Goal: Task Accomplishment & Management: Manage account settings

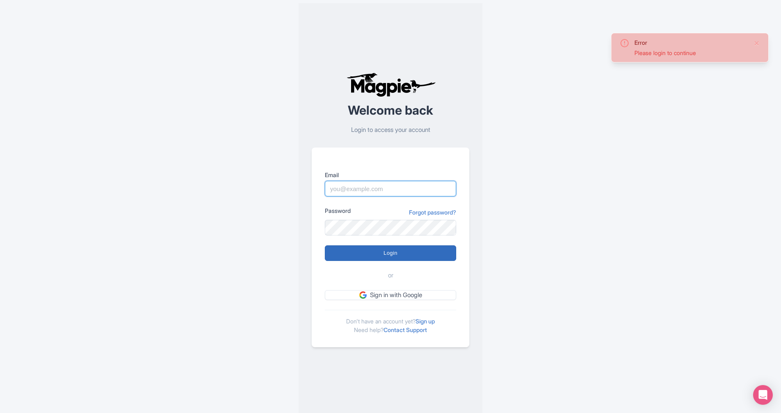
type input "[EMAIL_ADDRESS][DOMAIN_NAME]"
click at [396, 256] on input "Login" at bounding box center [390, 253] width 131 height 16
type input "Logging in..."
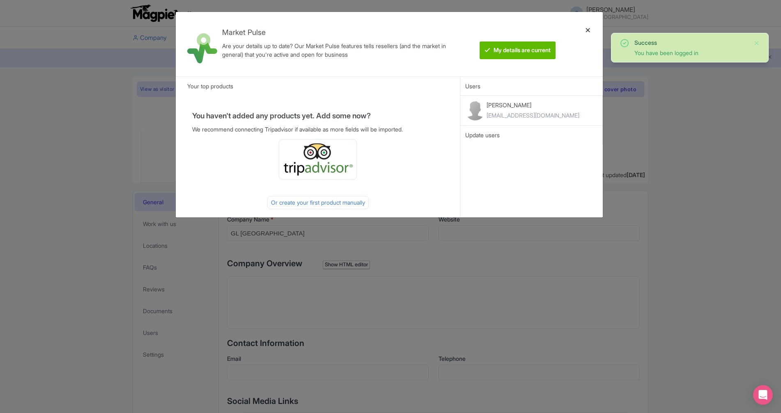
click at [589, 30] on div at bounding box center [589, 43] width 20 height 51
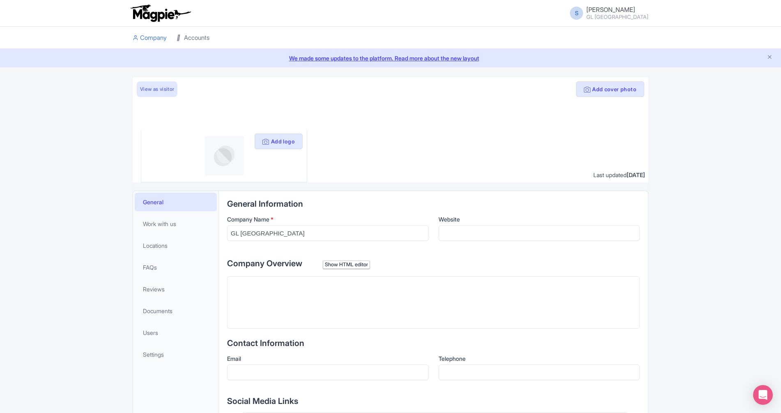
click at [192, 40] on link "Accounts" at bounding box center [193, 38] width 33 height 23
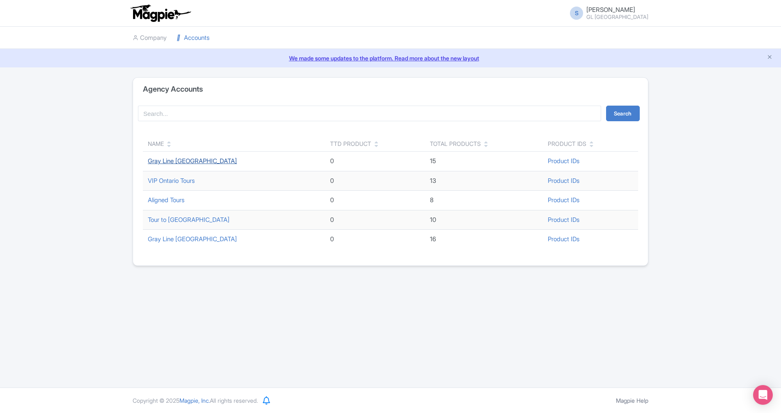
click at [196, 159] on link "Gray Line [GEOGRAPHIC_DATA]" at bounding box center [192, 161] width 89 height 8
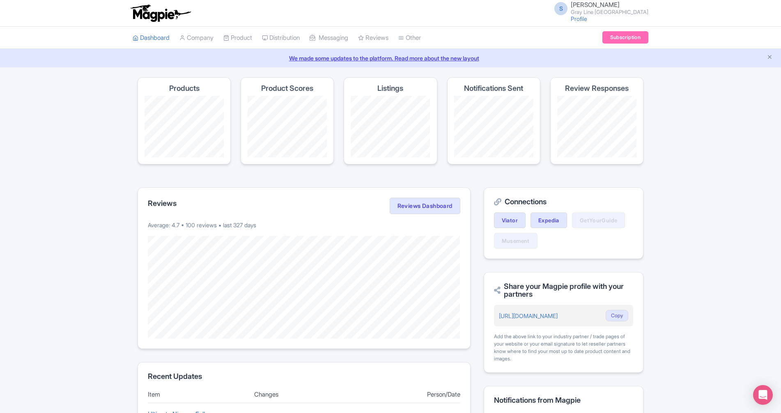
click at [184, 86] on h4 "Products" at bounding box center [184, 88] width 30 height 8
click at [247, 37] on link "Product" at bounding box center [238, 38] width 29 height 23
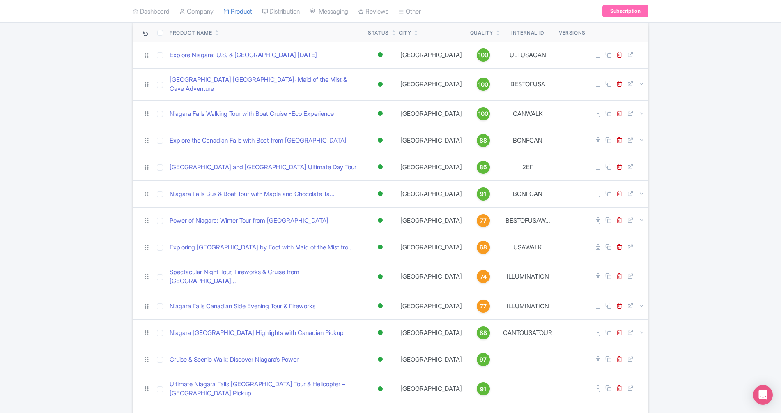
scroll to position [92, 0]
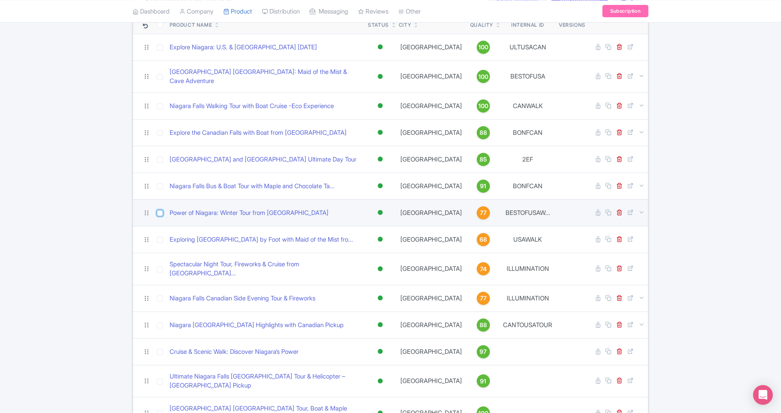
click at [162, 210] on input "checkbox" at bounding box center [160, 213] width 6 height 6
checkbox input "true"
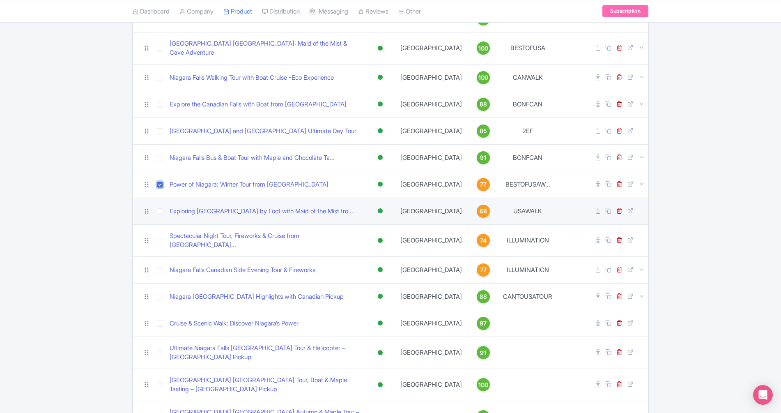
scroll to position [131, 0]
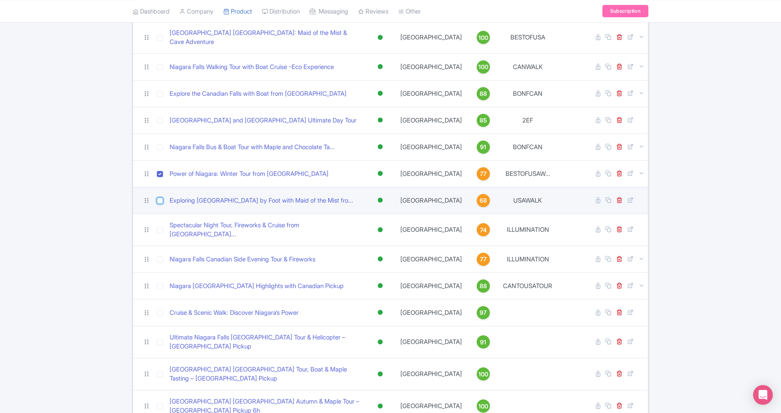
click at [160, 198] on input "checkbox" at bounding box center [160, 201] width 6 height 6
checkbox input "true"
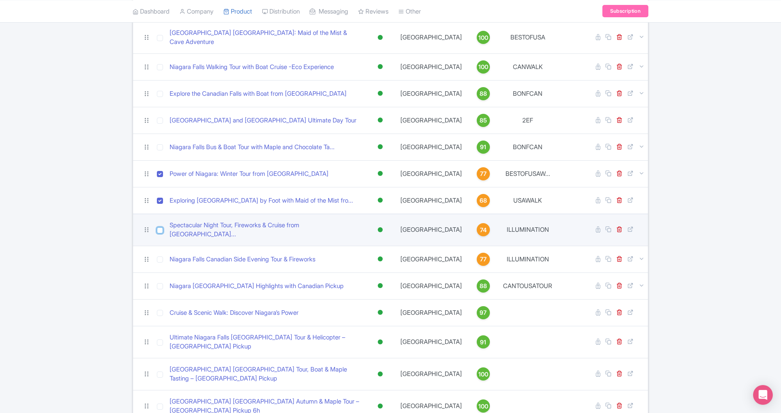
click at [163, 227] on input "checkbox" at bounding box center [160, 230] width 6 height 6
checkbox input "true"
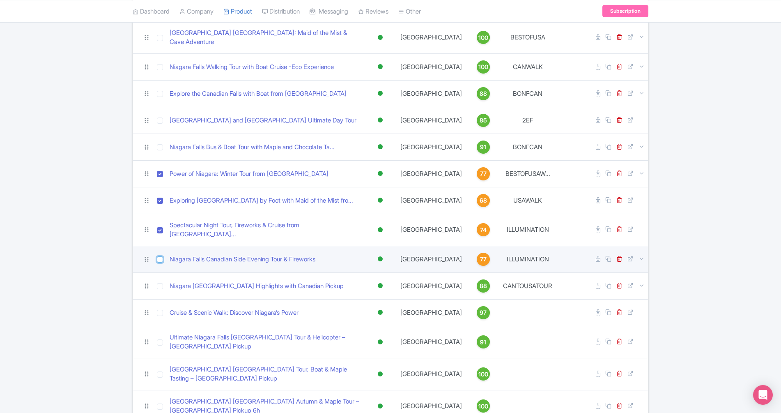
click at [163, 256] on input "checkbox" at bounding box center [160, 259] width 6 height 6
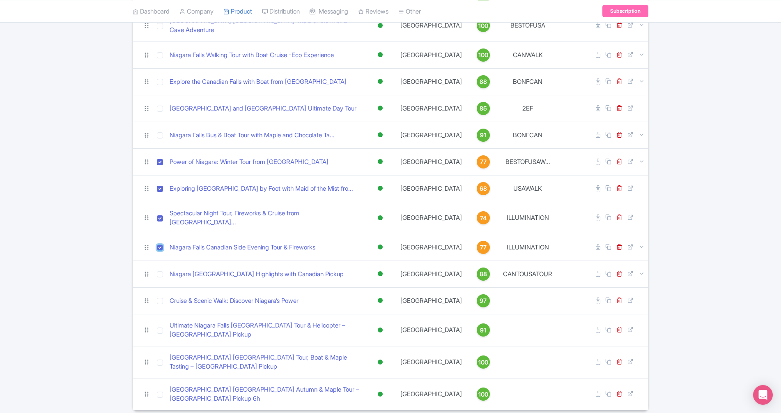
scroll to position [144, 0]
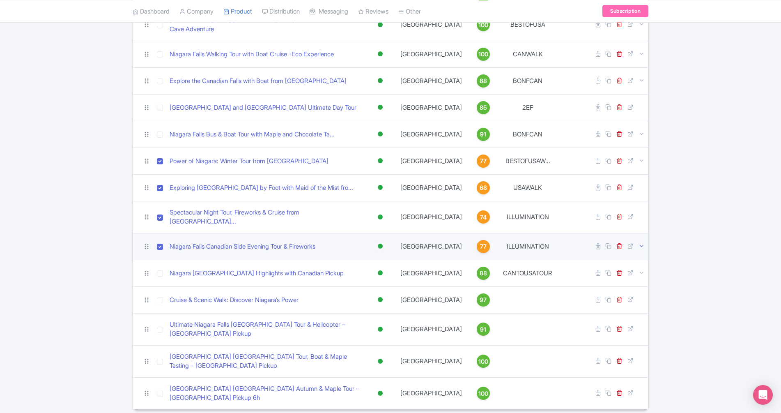
click at [641, 243] on icon at bounding box center [642, 246] width 6 height 6
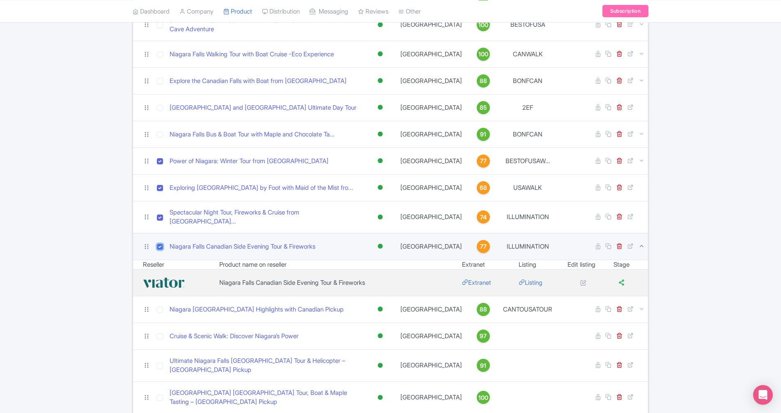
click at [161, 244] on input "checkbox" at bounding box center [160, 247] width 6 height 6
checkbox input "false"
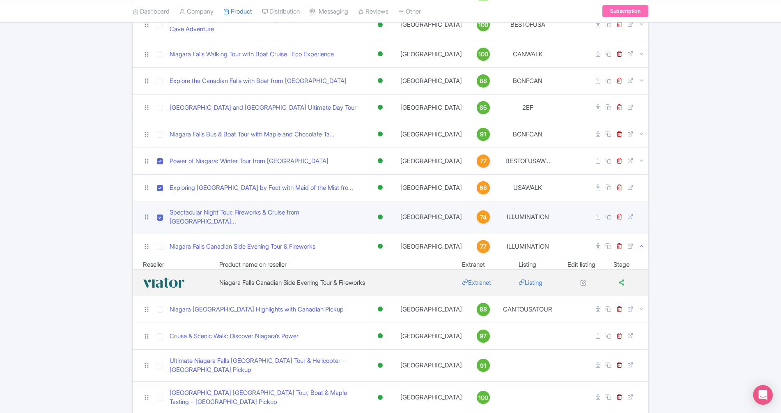
click at [157, 205] on td at bounding box center [160, 217] width 13 height 32
click at [162, 214] on input "checkbox" at bounding box center [160, 217] width 6 height 6
checkbox input "false"
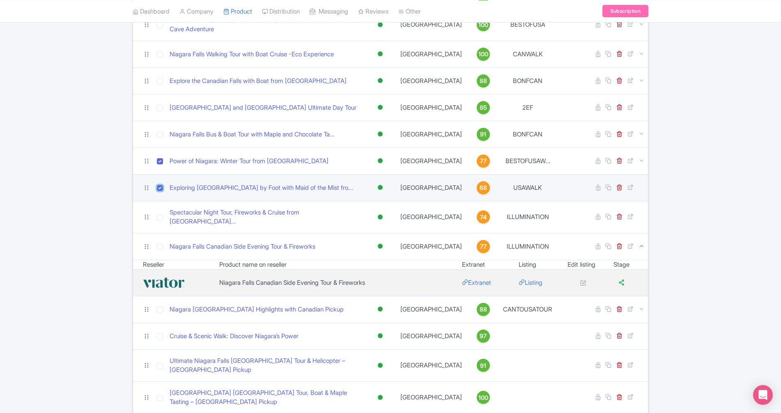
click at [160, 185] on input "checkbox" at bounding box center [160, 188] width 6 height 6
checkbox input "false"
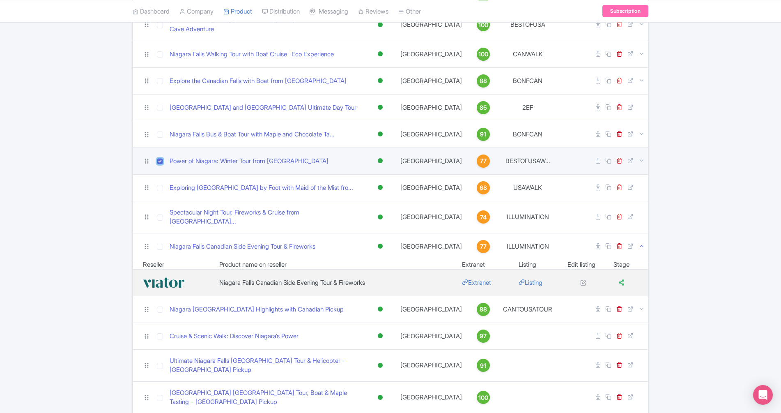
click at [159, 158] on input "checkbox" at bounding box center [160, 161] width 6 height 6
checkbox input "false"
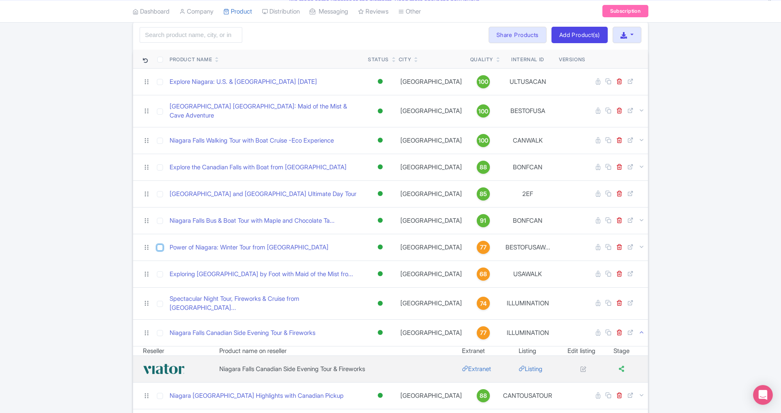
scroll to position [33, 0]
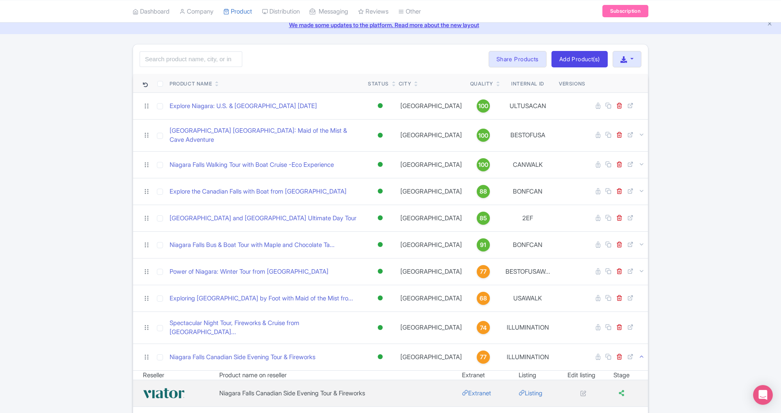
click at [92, 105] on div "Search Bulk Actions Delete Add to Collection Share Products Add to Collection C…" at bounding box center [390, 300] width 781 height 512
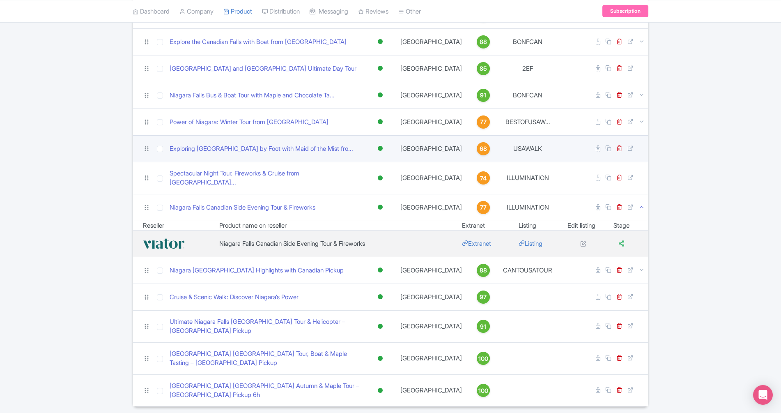
scroll to position [185, 0]
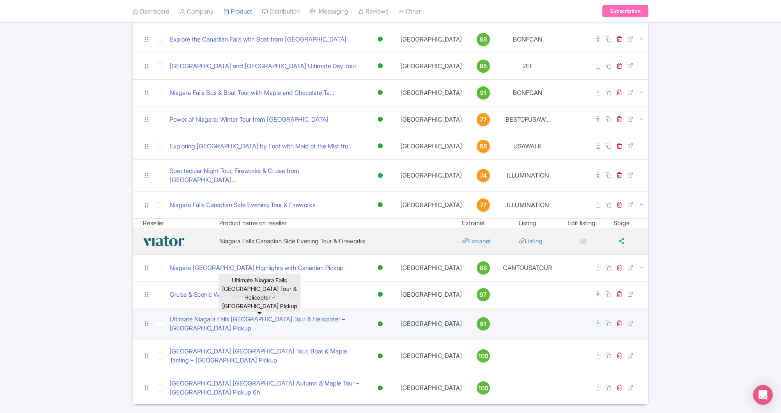
click at [338, 315] on link "Ultimate Niagara Falls [GEOGRAPHIC_DATA] Tour & Helicopter – [GEOGRAPHIC_DATA] …" at bounding box center [266, 324] width 192 height 18
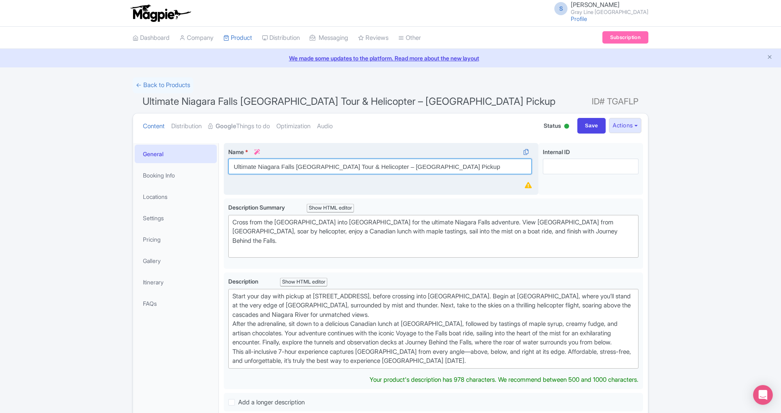
click at [244, 170] on input "Ultimate Niagara Falls [GEOGRAPHIC_DATA] Tour & Helicopter – [GEOGRAPHIC_DATA] …" at bounding box center [380, 167] width 304 height 16
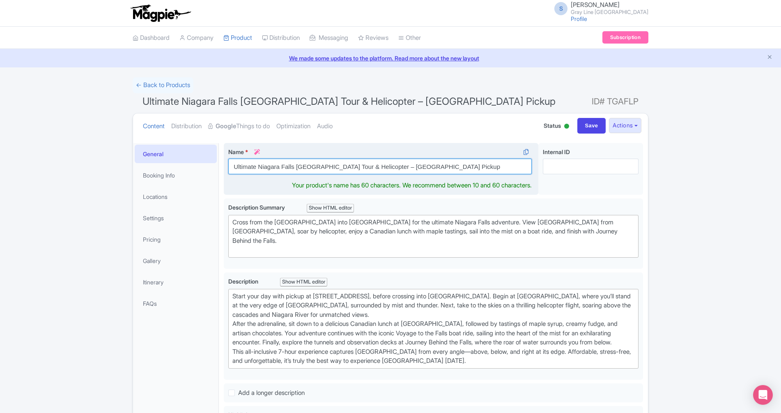
click at [243, 170] on input "Ultimate Niagara Falls [GEOGRAPHIC_DATA] Tour & Helicopter – [GEOGRAPHIC_DATA] …" at bounding box center [380, 167] width 304 height 16
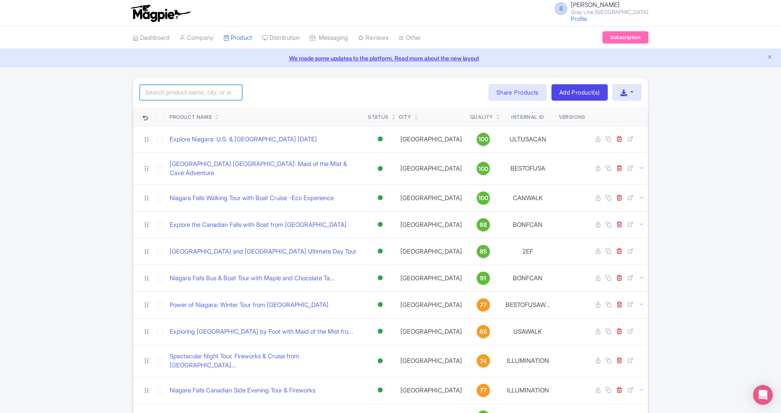
click at [213, 94] on input "search" at bounding box center [191, 93] width 103 height 16
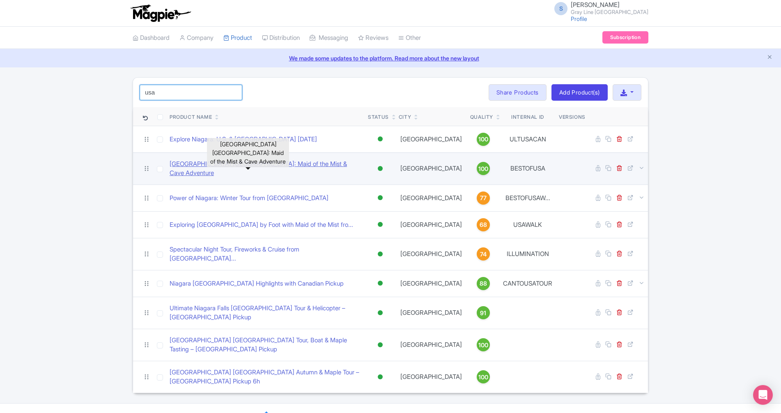
type input "usa"
click at [245, 168] on link "[GEOGRAPHIC_DATA] [GEOGRAPHIC_DATA]: Maid of the Mist & Cave Adventure" at bounding box center [266, 168] width 192 height 18
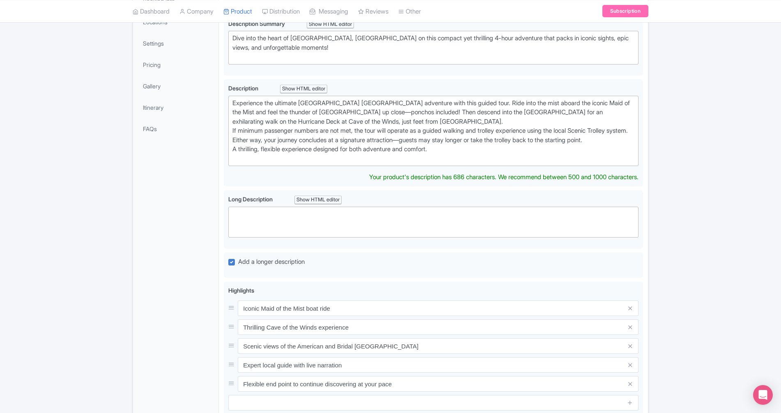
scroll to position [127, 0]
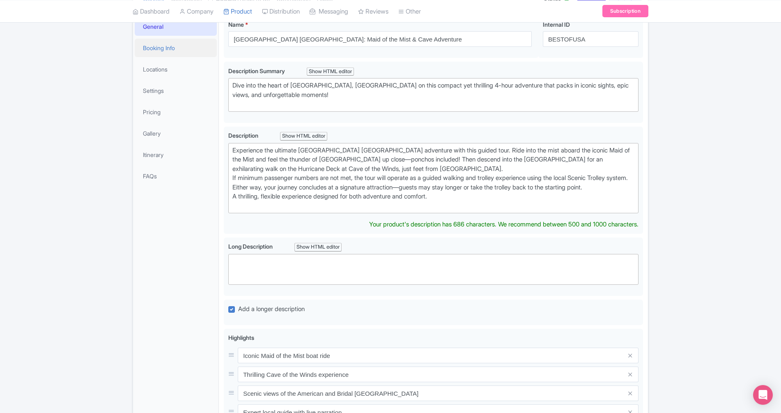
click at [159, 50] on link "Booking Info" at bounding box center [176, 48] width 82 height 18
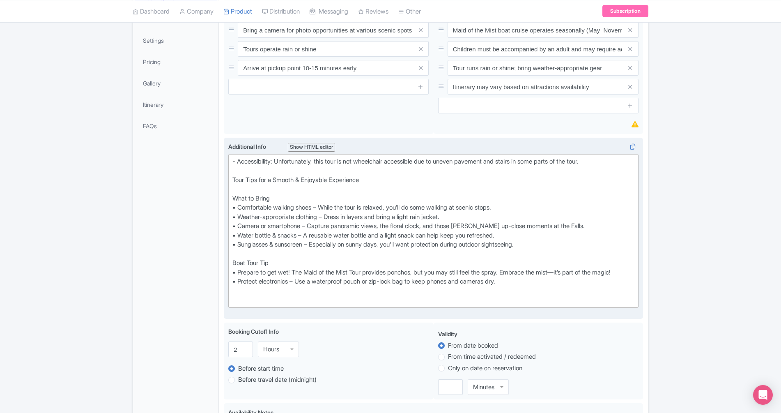
scroll to position [180, 0]
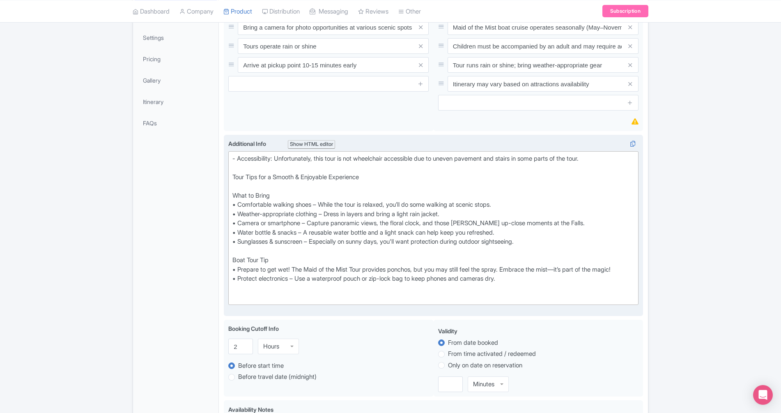
click at [231, 162] on trix-editor "- Accessibility: Unfortunately, this tour is not wheelchair accessible due to u…" at bounding box center [433, 228] width 410 height 154
click at [323, 144] on div "Show HTML editor" at bounding box center [311, 144] width 47 height 9
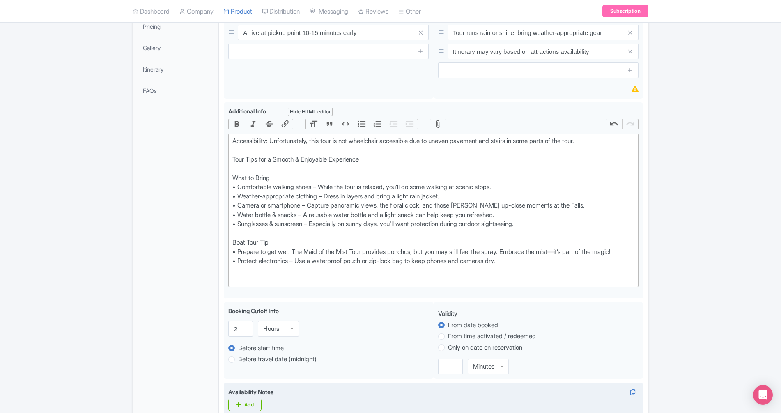
scroll to position [174, 0]
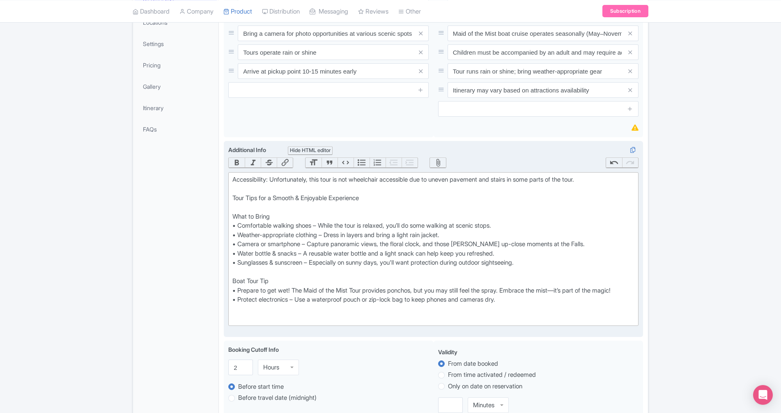
click at [532, 321] on div "Accessibility: Unfortunately, this tour is not wheelchair accessible due to une…" at bounding box center [434, 249] width 402 height 148
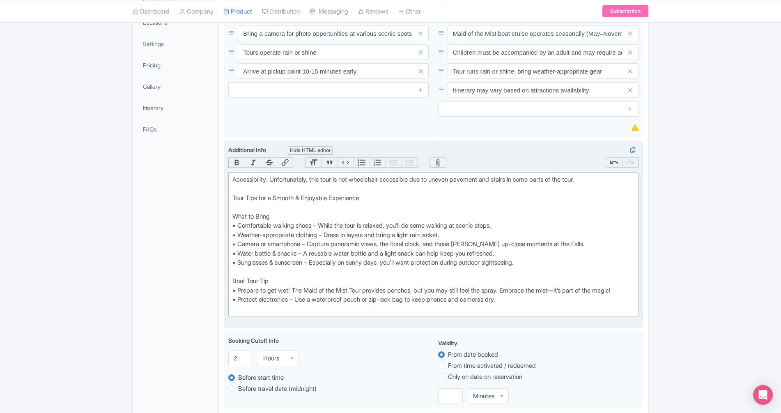
type trix-editor "<div>Accessibility: Unfortunately, this tour is not wheelchair accessible due t…"
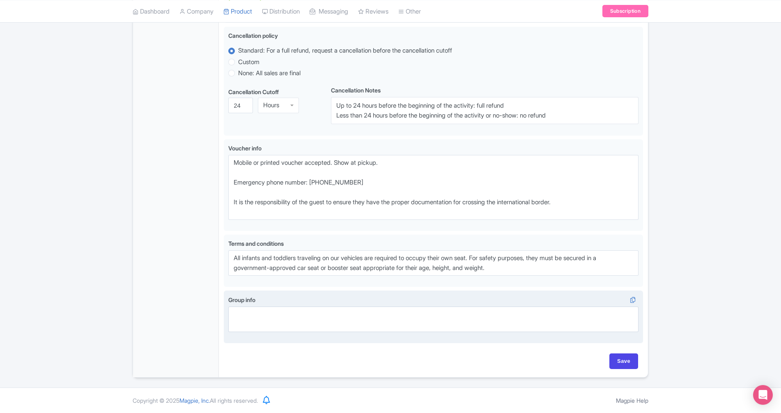
scroll to position [611, 0]
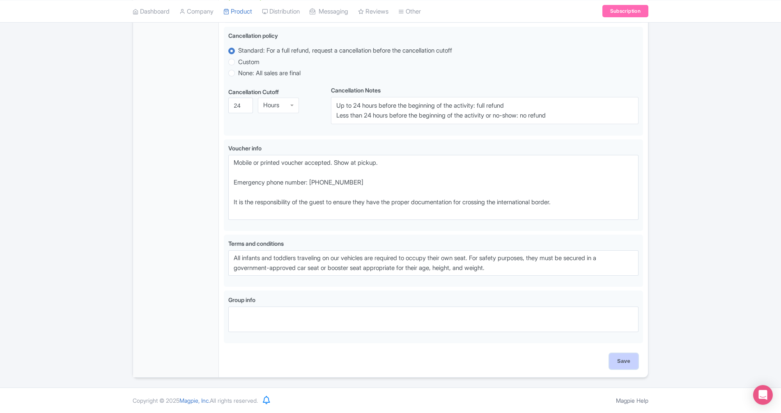
click at [618, 369] on input "Save" at bounding box center [624, 361] width 29 height 16
type input "Saving..."
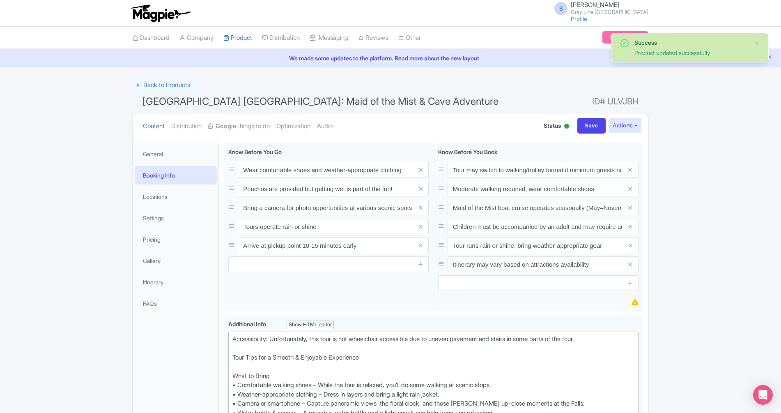
scroll to position [143, 0]
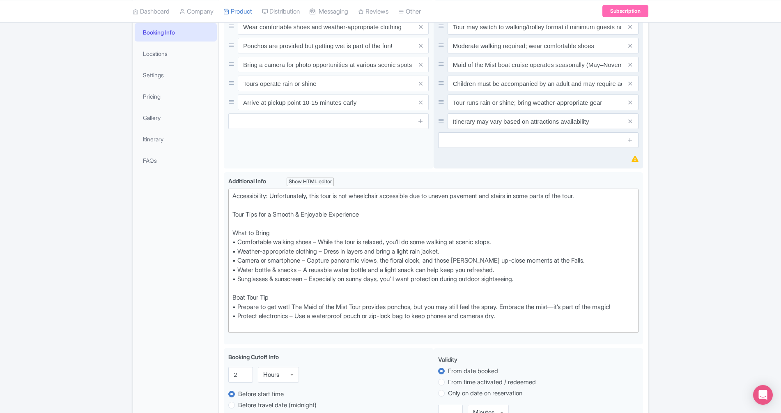
click at [633, 162] on span at bounding box center [635, 158] width 7 height 9
click at [634, 160] on icon at bounding box center [635, 159] width 7 height 6
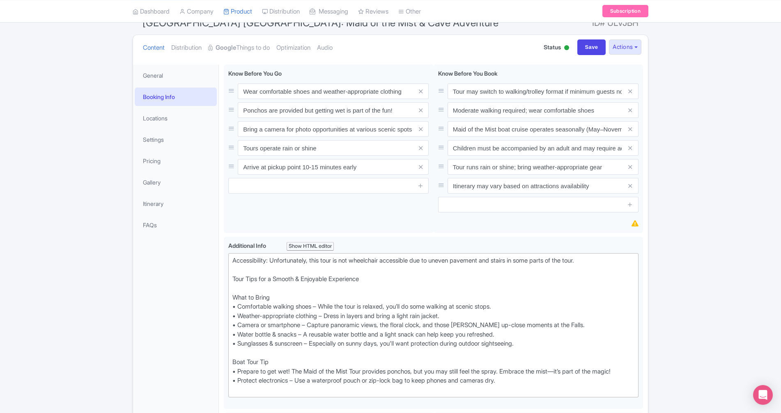
scroll to position [60, 0]
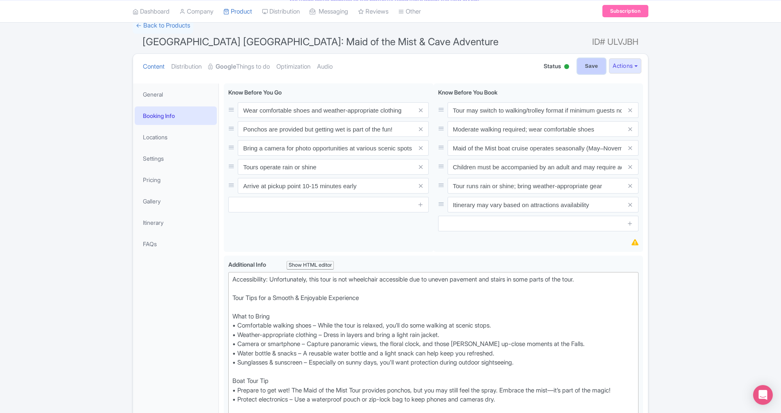
click at [591, 65] on input "Save" at bounding box center [592, 66] width 29 height 16
type input "Saving..."
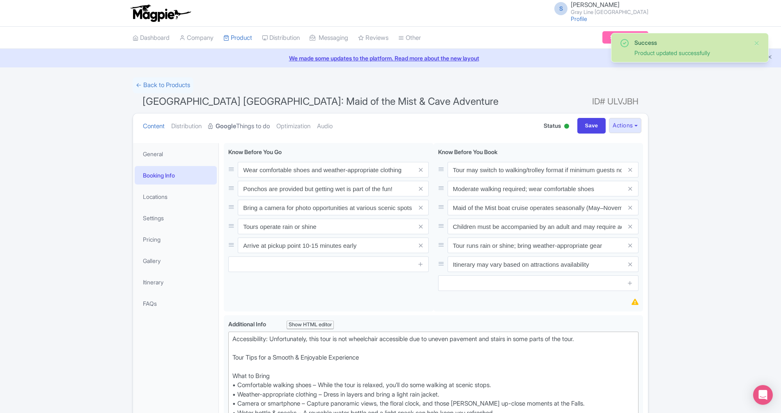
click at [251, 126] on link "Google Things to do" at bounding box center [239, 126] width 62 height 26
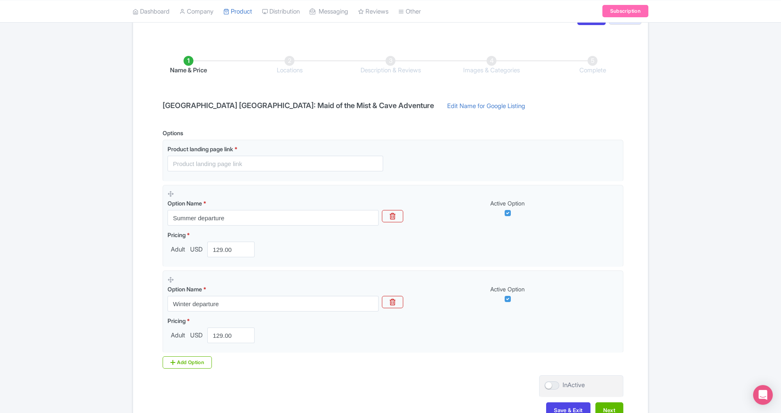
scroll to position [70, 0]
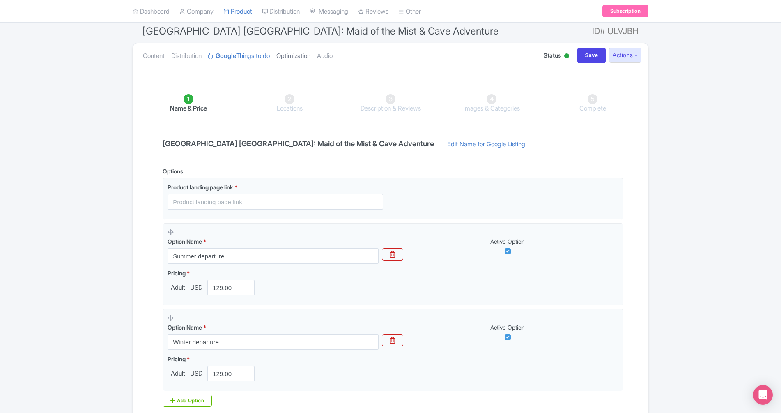
click at [291, 52] on link "Optimization" at bounding box center [294, 56] width 34 height 26
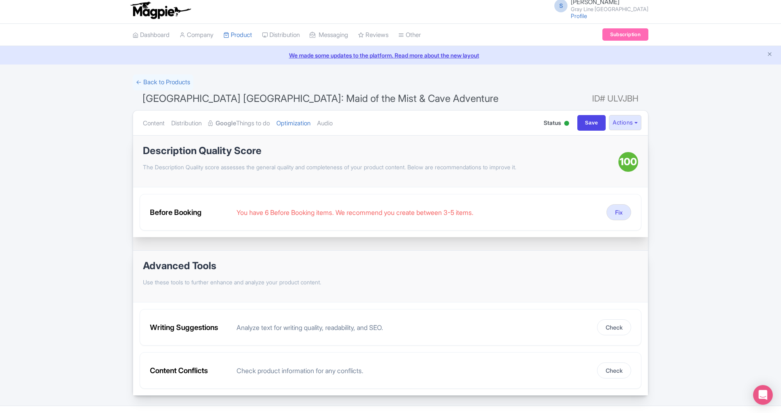
scroll to position [0, 0]
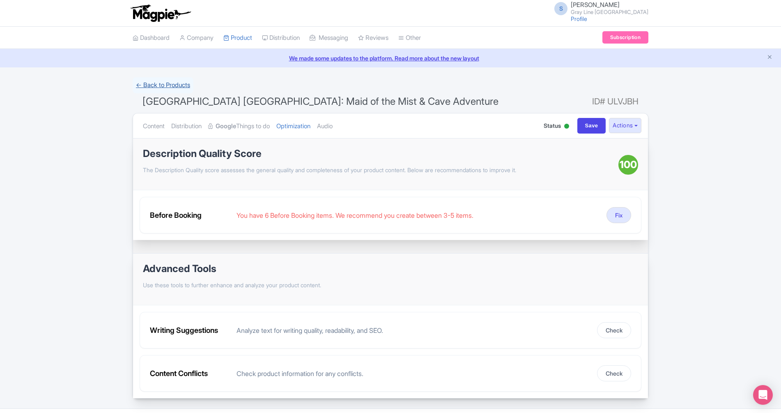
click at [178, 86] on link "← Back to Products" at bounding box center [163, 85] width 61 height 16
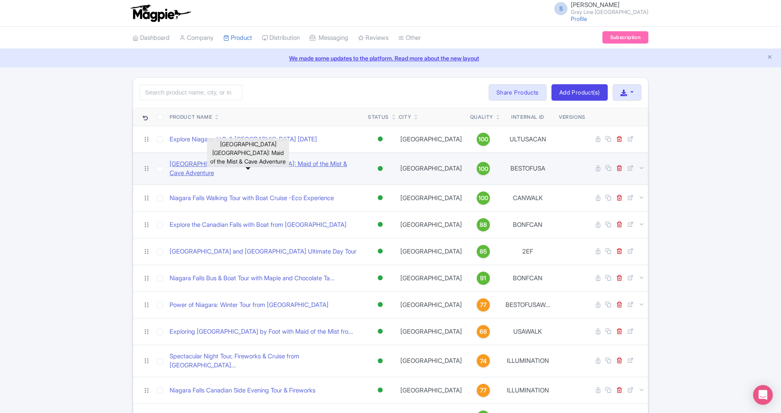
click at [239, 169] on link "[GEOGRAPHIC_DATA] [GEOGRAPHIC_DATA]: Maid of the Mist & Cave Adventure" at bounding box center [266, 168] width 192 height 18
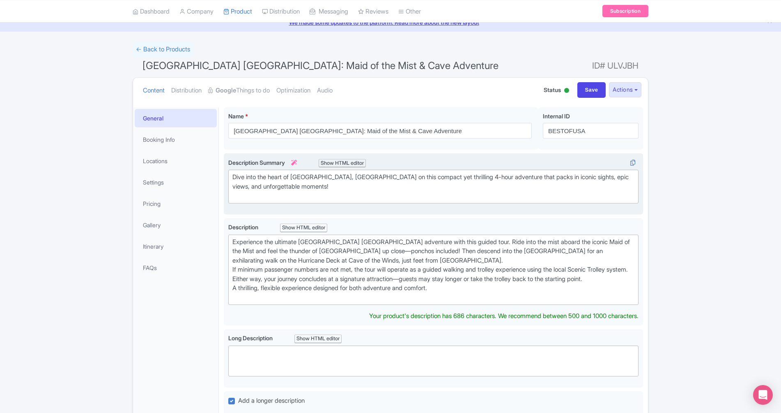
scroll to position [39, 0]
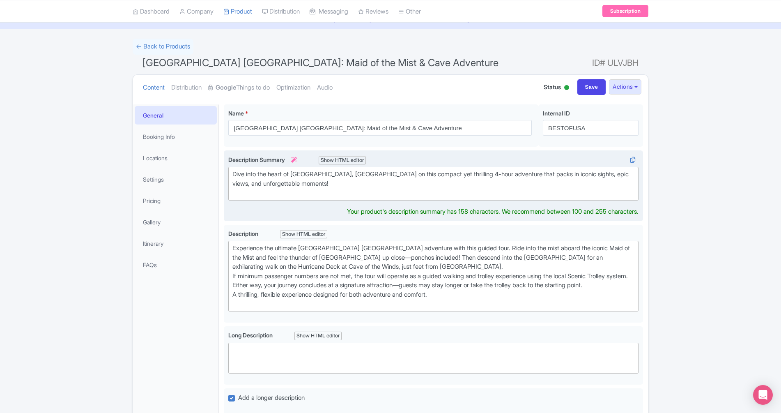
click at [233, 176] on div "Dive into the heart of Niagara Falls, USA on this compact yet thrilling 4-hour …" at bounding box center [434, 184] width 402 height 28
type trix-editor "<div>Dive into the heart of Niagara Falls, USA on this compact yet thrilling 4-…"
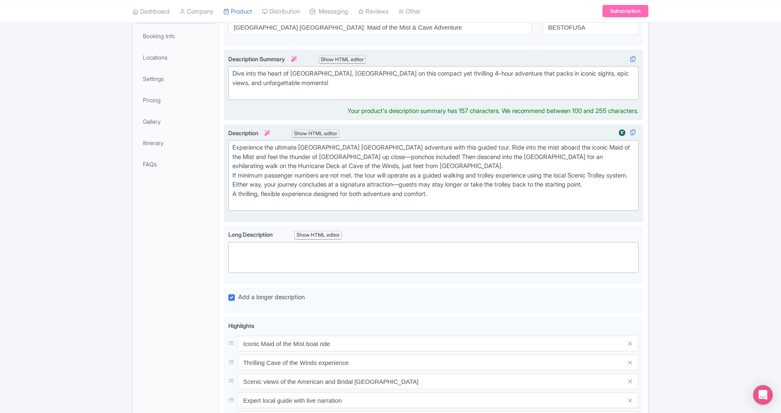
scroll to position [141, 0]
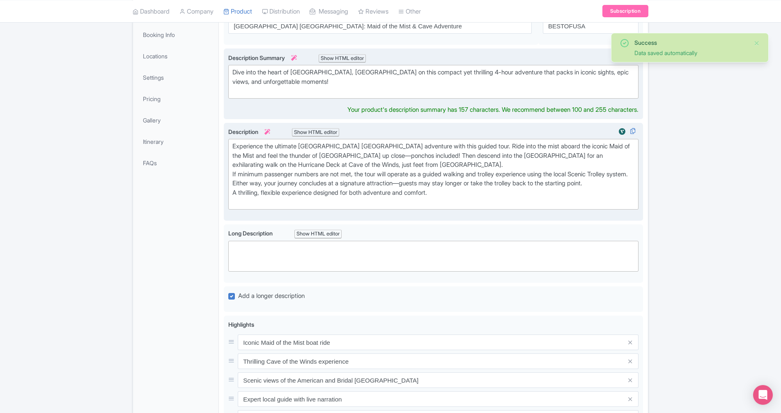
click at [447, 166] on div "Experience the ultimate [GEOGRAPHIC_DATA] [GEOGRAPHIC_DATA] adventure with this…" at bounding box center [434, 174] width 402 height 65
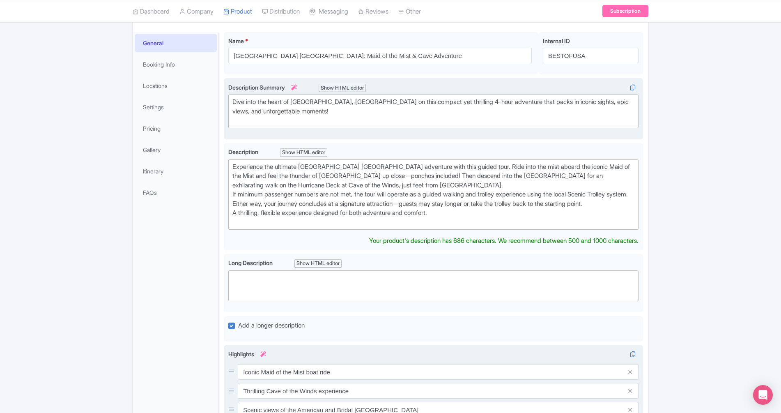
scroll to position [58, 0]
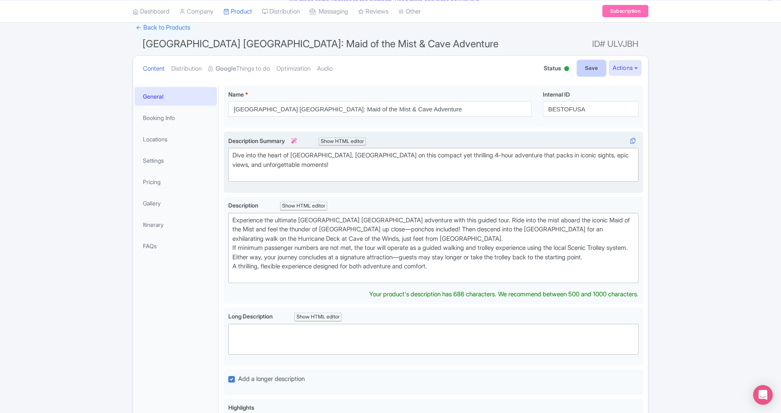
click at [585, 64] on input "Save" at bounding box center [592, 68] width 29 height 16
type input "Saving..."
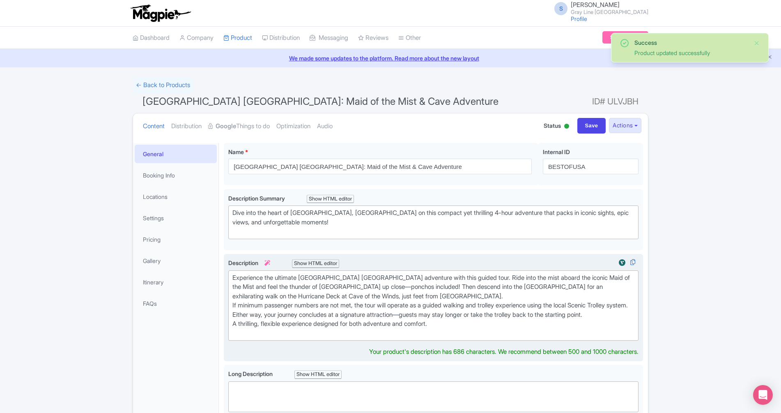
click at [436, 296] on div "Experience the ultimate Niagara Falls USA adventure with this guided tour. Ride…" at bounding box center [434, 305] width 402 height 65
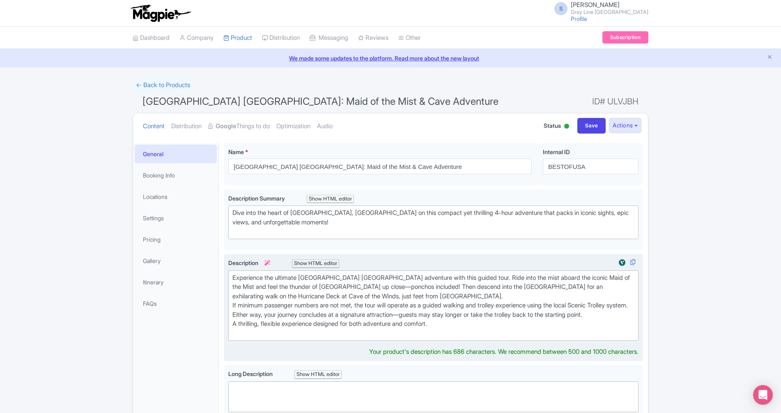
click at [330, 258] on label "Description i Show HTML editor" at bounding box center [433, 262] width 410 height 9
click at [332, 262] on div "Show HTML editor" at bounding box center [315, 263] width 47 height 9
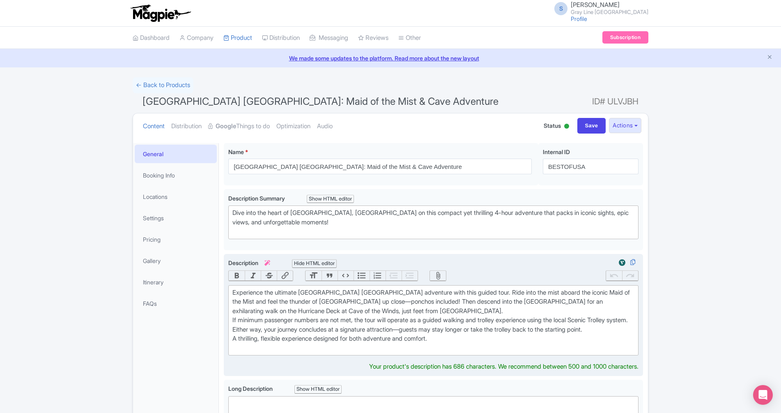
click at [434, 311] on div "Experience the ultimate Niagara Falls USA adventure with this guided tour. Ride…" at bounding box center [434, 320] width 402 height 65
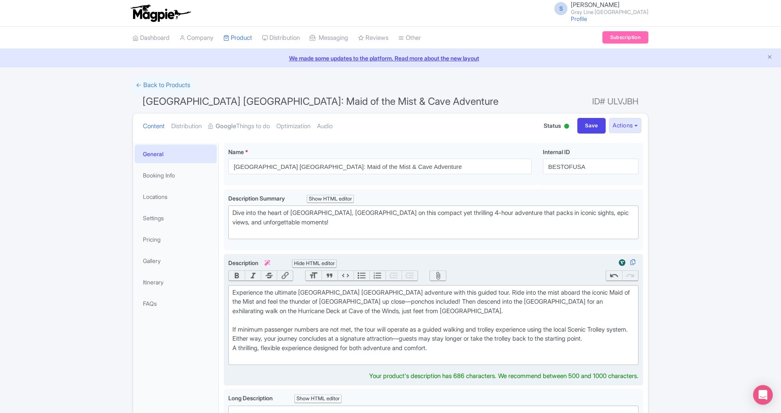
type trix-editor "<div>Experience the ultimate Niagara Falls USA adventure with this guided tour.…"
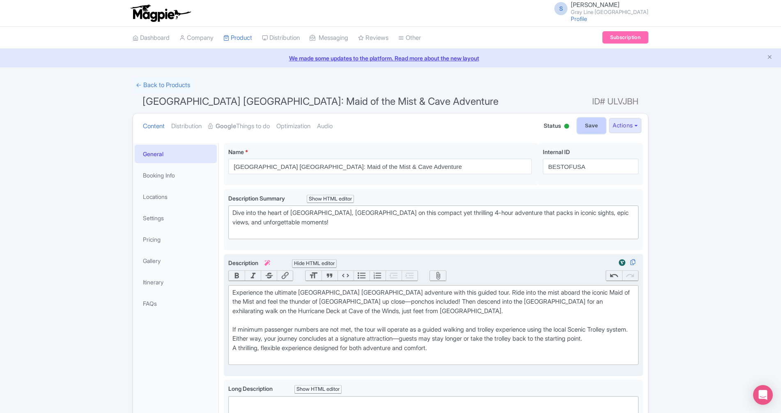
click at [593, 118] on input "Save" at bounding box center [592, 126] width 29 height 16
type input "Saving..."
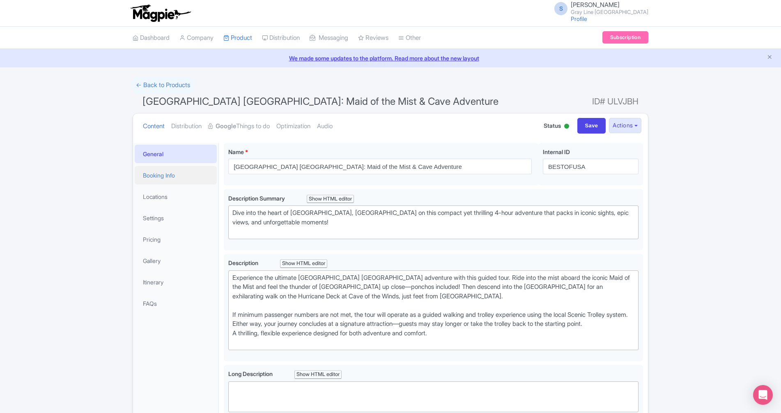
click at [160, 177] on link "Booking Info" at bounding box center [176, 175] width 82 height 18
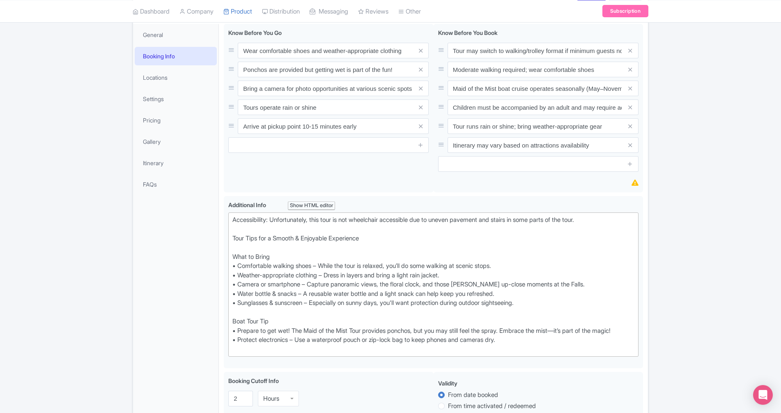
scroll to position [55, 0]
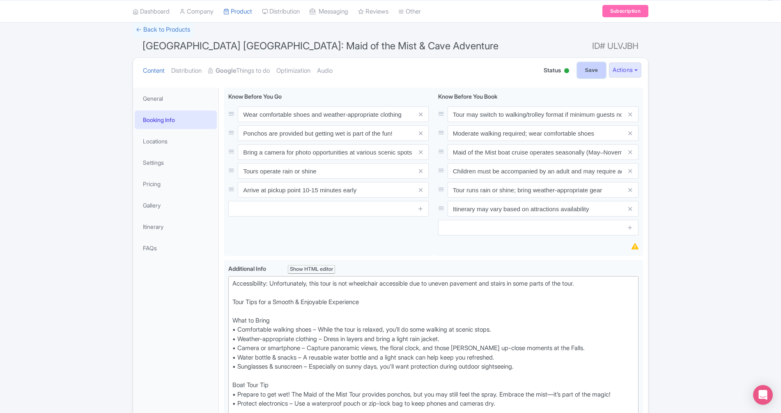
click at [585, 71] on input "Save" at bounding box center [592, 70] width 29 height 16
type input "Saving..."
click at [525, 46] on h1 "Niagara Falls USA: Maid of the Mist & Cave Adventure ID# ULVJBH" at bounding box center [391, 48] width 516 height 20
click at [178, 147] on link "Locations" at bounding box center [176, 141] width 82 height 18
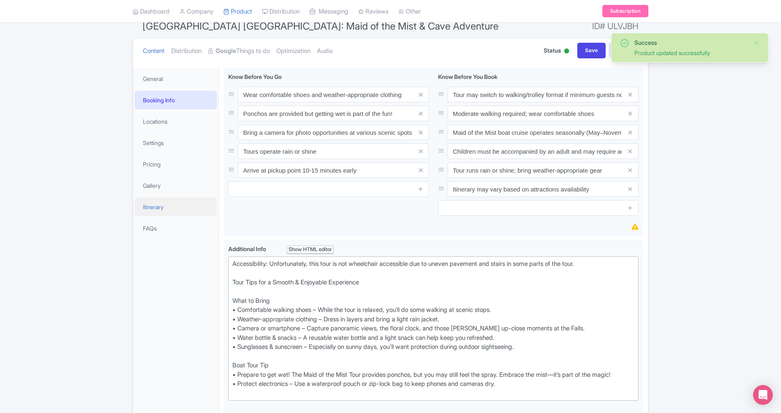
scroll to position [68, 0]
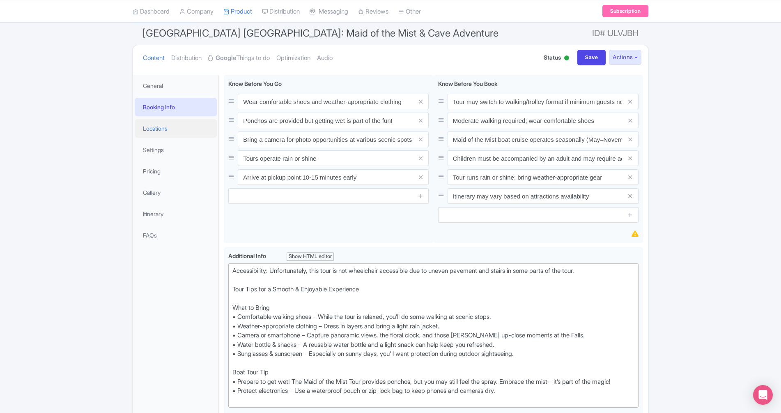
click at [166, 123] on link "Locations" at bounding box center [176, 128] width 82 height 18
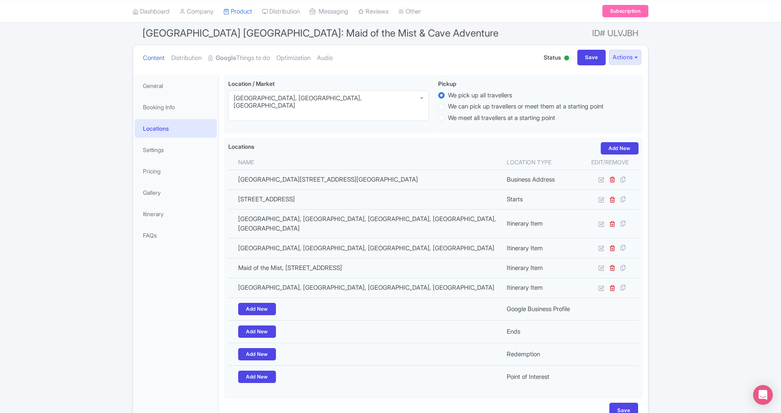
click at [685, 210] on div "Success Product updated successfully ← Back to Products Niagara Falls USA: Maid…" at bounding box center [390, 218] width 781 height 418
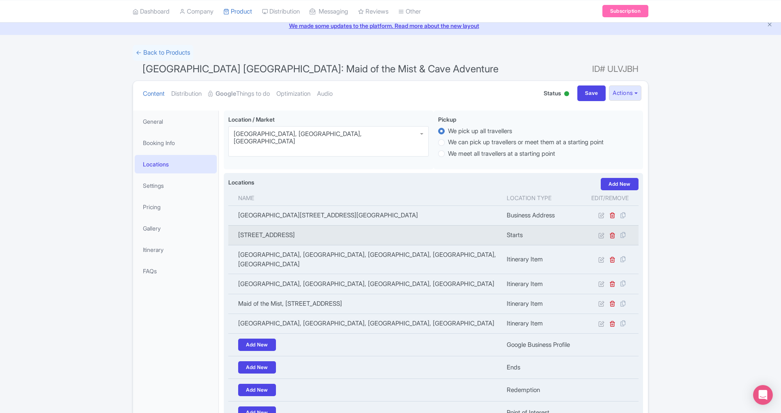
scroll to position [0, 0]
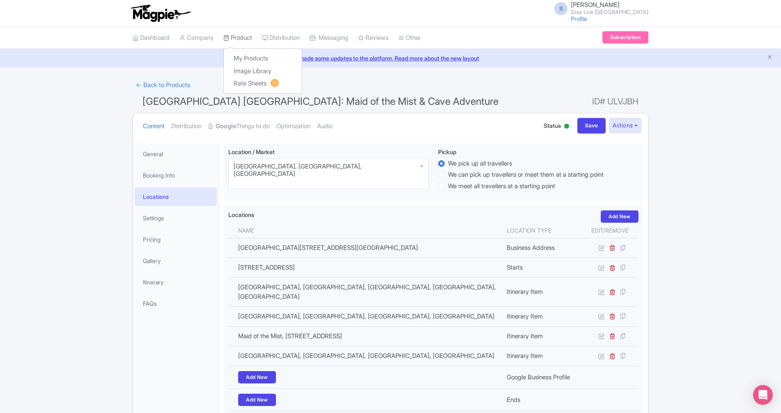
click at [247, 37] on link "Product" at bounding box center [238, 38] width 29 height 23
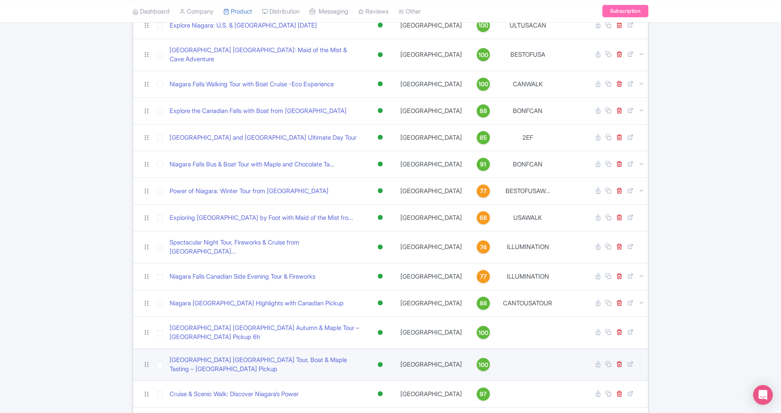
scroll to position [149, 0]
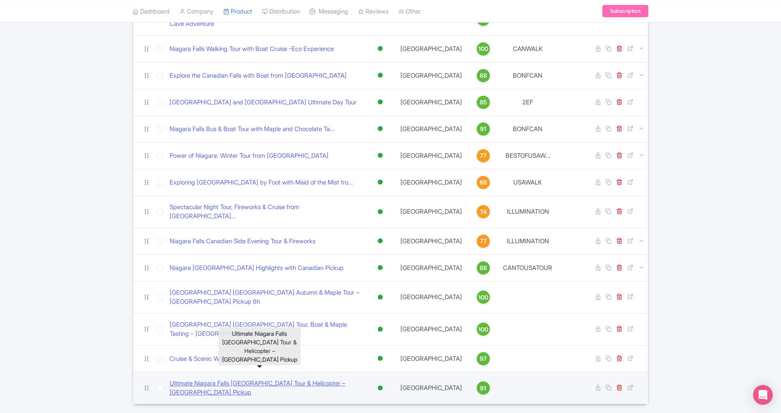
click at [247, 379] on link "Ultimate Niagara Falls [GEOGRAPHIC_DATA] Tour & Helicopter – [GEOGRAPHIC_DATA] …" at bounding box center [266, 388] width 192 height 18
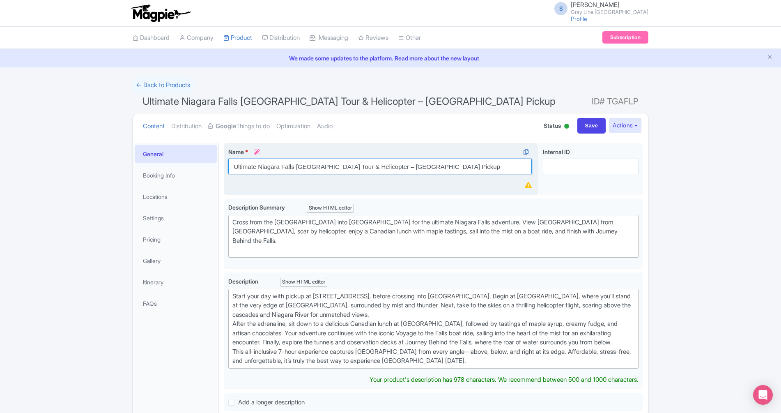
click at [235, 166] on input "Ultimate Niagara Falls Canada Tour & Helicopter – USA Pickup" at bounding box center [380, 167] width 304 height 16
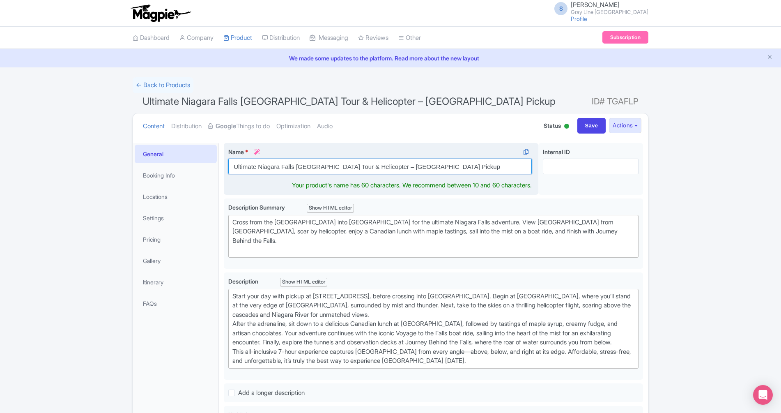
click at [235, 166] on input "Ultimate Niagara Falls Canada Tour & Helicopter – USA Pickup" at bounding box center [380, 167] width 304 height 16
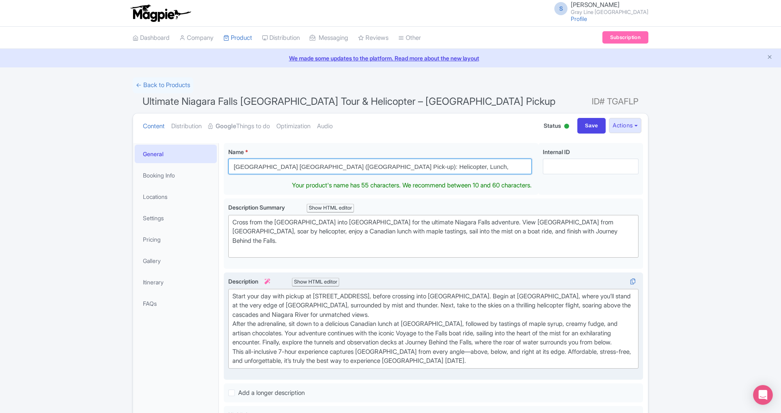
type input "Niagara Falls Canada (USA Pick-up): Helicopter, Lunch,"
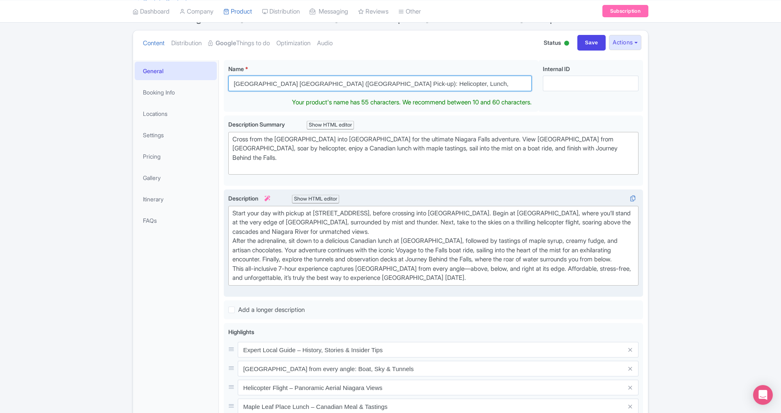
scroll to position [92, 0]
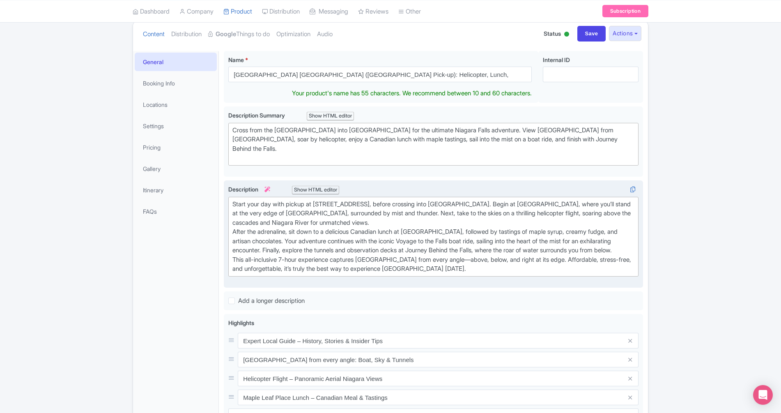
click at [329, 186] on div "Show HTML editor" at bounding box center [315, 190] width 47 height 9
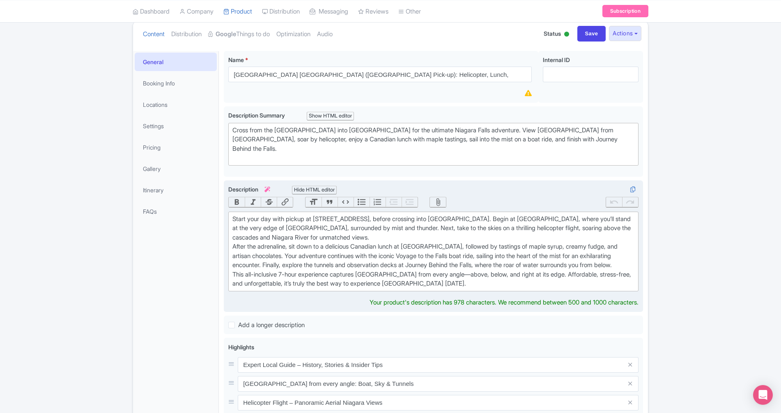
click at [408, 226] on div "Start your day with pickup at 120 Old Main Street, Niagara Falls USA, before cr…" at bounding box center [434, 251] width 402 height 74
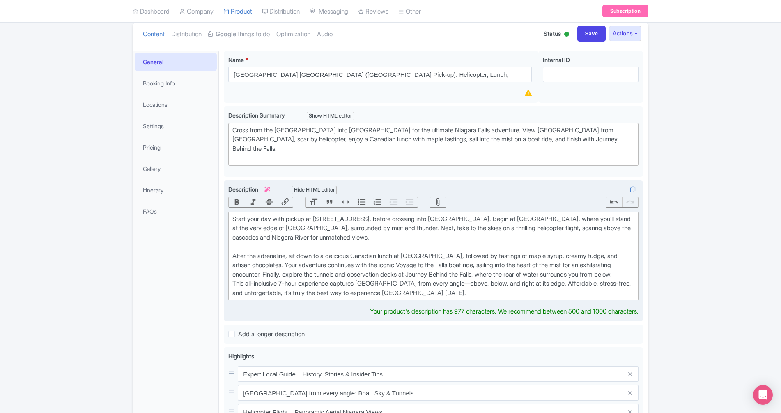
click at [283, 274] on div "Start your day with pickup at 120 Old Main Street, Niagara Falls USA, before cr…" at bounding box center [434, 255] width 402 height 83
type trix-editor "<div>Start your day with pickup at 120 Old Main Street, Niagara Falls USA, befo…"
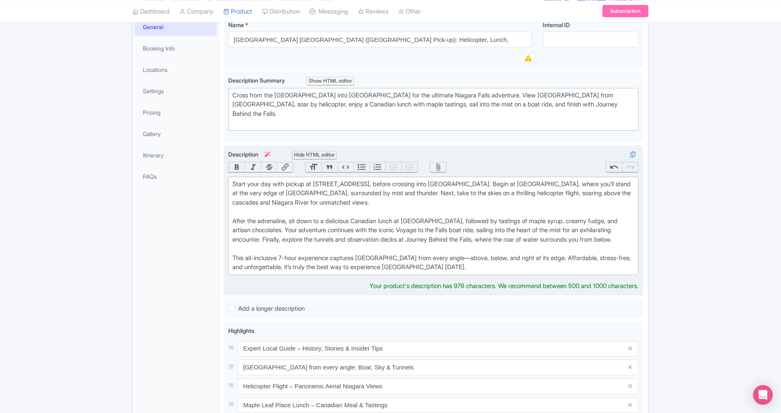
scroll to position [131, 0]
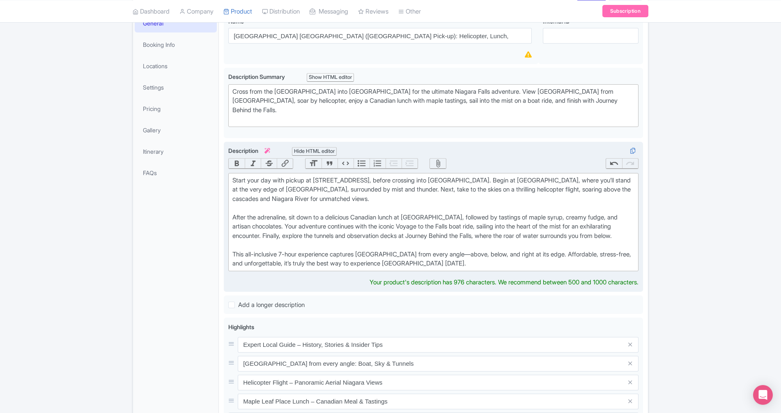
click at [490, 262] on div "Start your day with pickup at 120 Old Main Street, Niagara Falls USA, before cr…" at bounding box center [434, 222] width 402 height 92
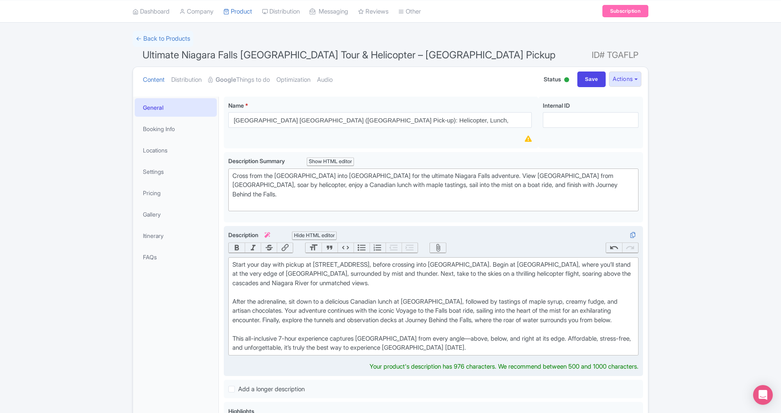
scroll to position [39, 0]
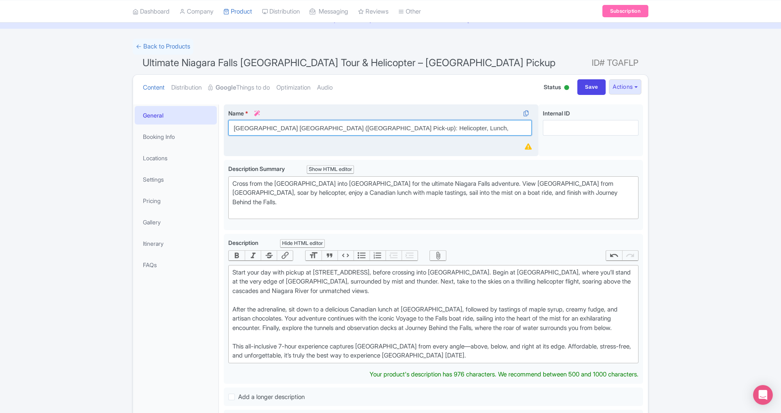
click at [307, 130] on input "Niagara Falls Canada (USA Pick-up): Helicopter, Lunch," at bounding box center [380, 128] width 304 height 16
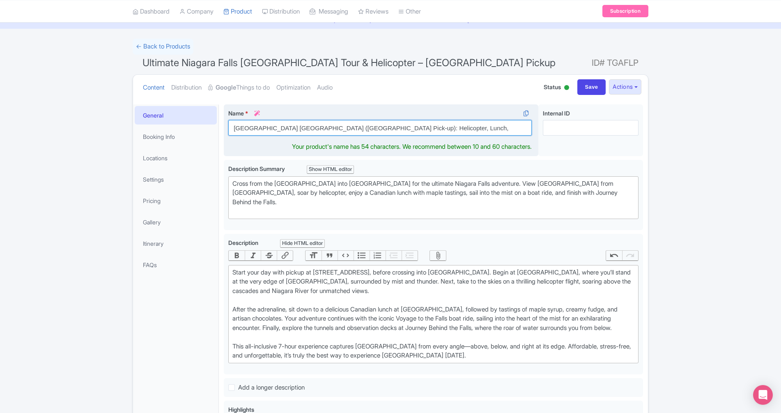
click at [389, 129] on input "Niagara Falls Canada (US Pick-up): Helicopter, Lunch," at bounding box center [380, 128] width 304 height 16
click at [293, 129] on input "Niagara Falls Canada:Helicopter+Boat+Behind the Falls+Lunch (US Pick-up)" at bounding box center [380, 128] width 304 height 16
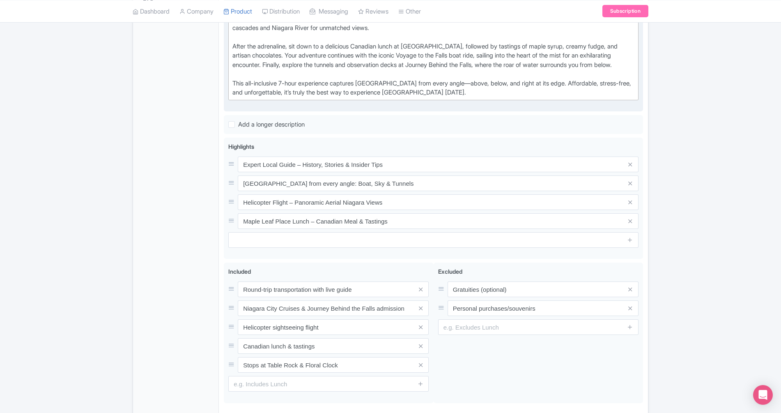
scroll to position [313, 0]
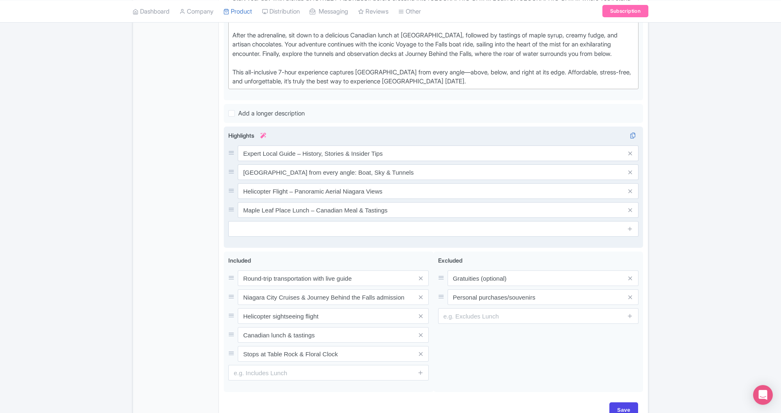
type input "Niagara Falls Canada: Helicopter+Boat+Lunch+more (US Pick-up)"
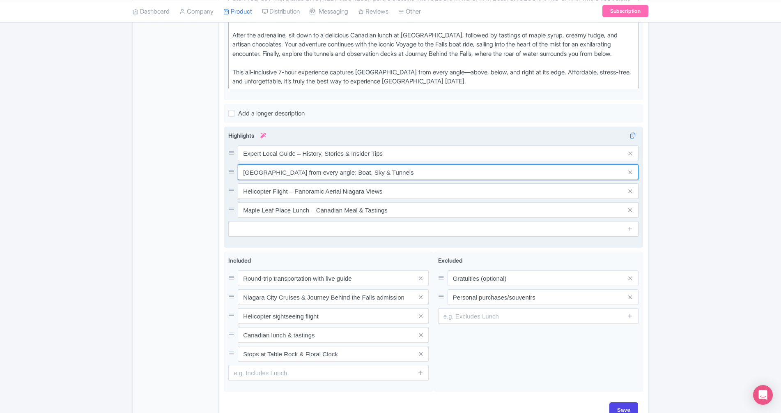
click at [331, 176] on input "[GEOGRAPHIC_DATA] from every angle: Boat, Sky & Tunnels" at bounding box center [438, 172] width 401 height 16
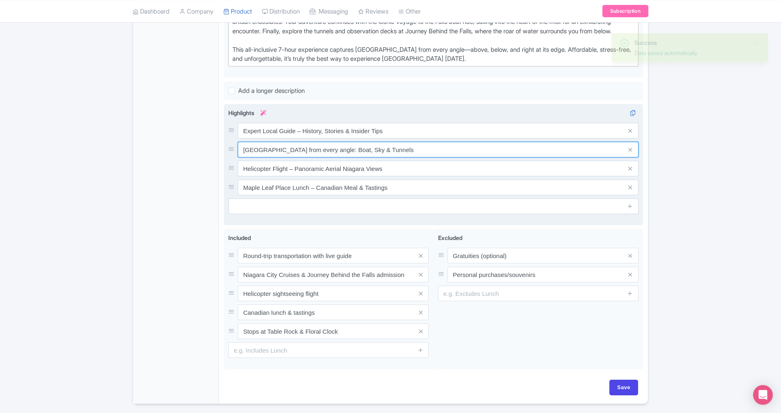
scroll to position [339, 0]
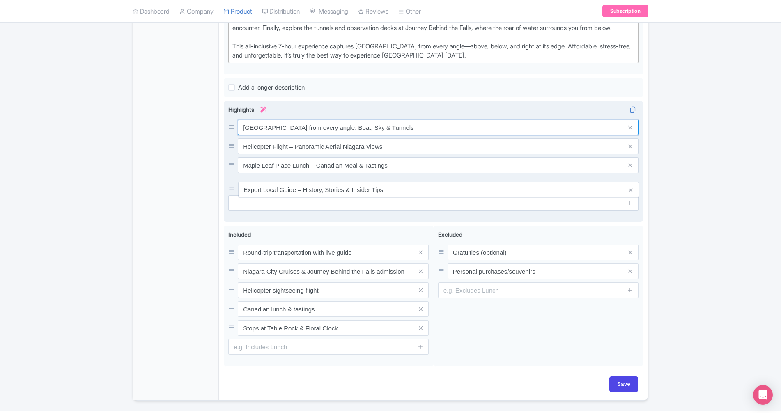
drag, startPoint x: 233, startPoint y: 127, endPoint x: 233, endPoint y: 190, distance: 62.5
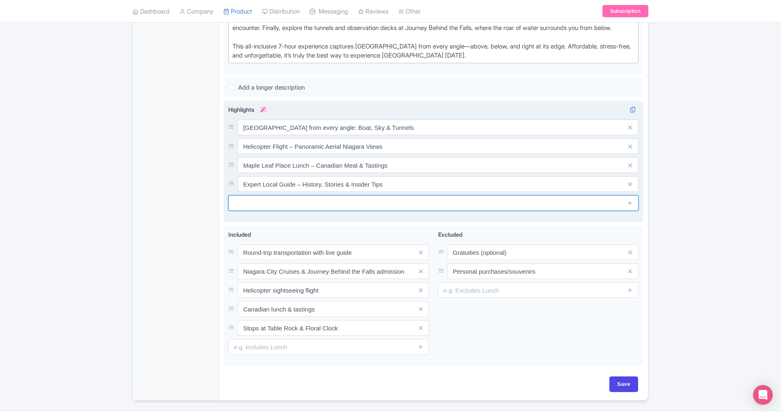
click at [449, 203] on input "text" at bounding box center [433, 203] width 410 height 16
type input "J"
type input "Niagara City Cruises - Journey to the Falls"
click at [631, 205] on icon at bounding box center [630, 203] width 6 height 6
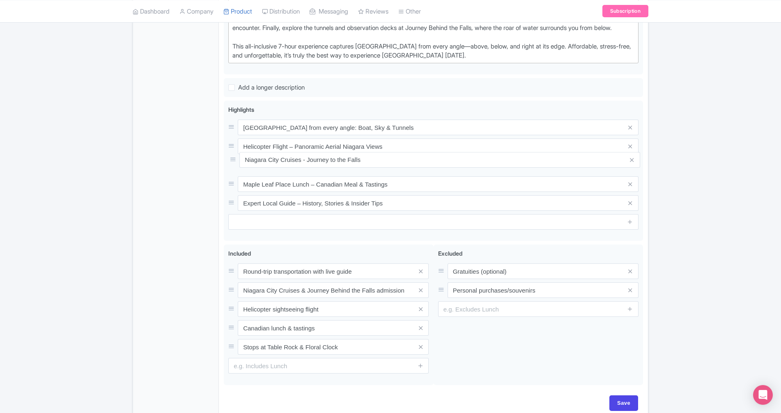
drag, startPoint x: 231, startPoint y: 202, endPoint x: 233, endPoint y: 159, distance: 43.2
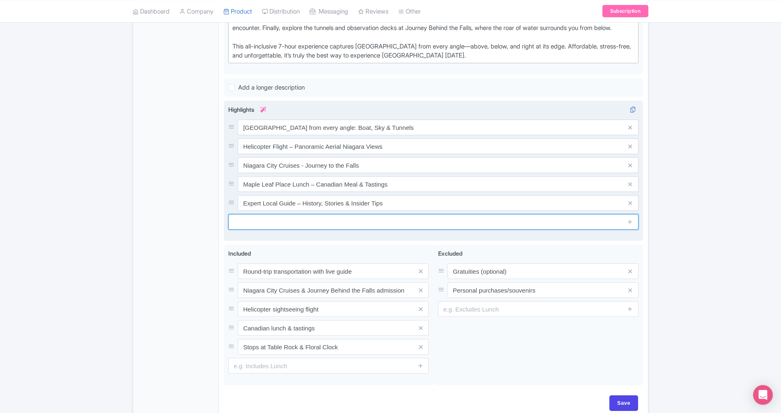
click at [267, 222] on input "text" at bounding box center [433, 222] width 410 height 16
type input "Journey Behind the Falls"
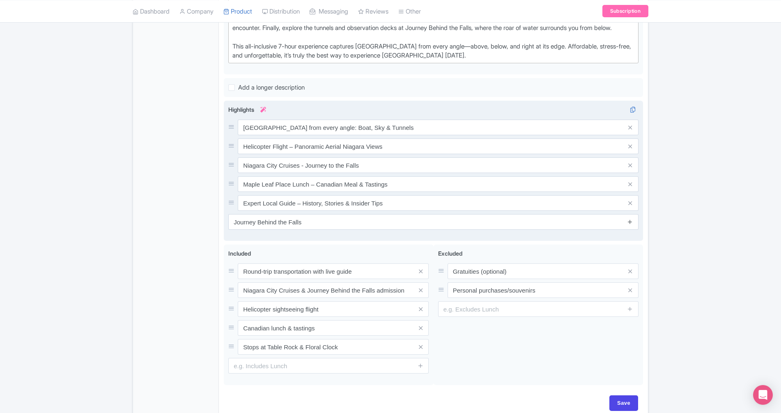
click at [629, 224] on icon at bounding box center [630, 222] width 6 height 6
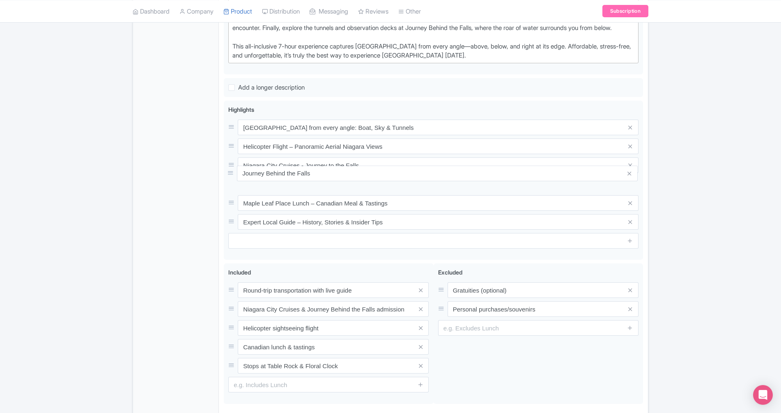
drag, startPoint x: 233, startPoint y: 221, endPoint x: 233, endPoint y: 173, distance: 48.5
drag, startPoint x: 233, startPoint y: 203, endPoint x: 234, endPoint y: 165, distance: 37.8
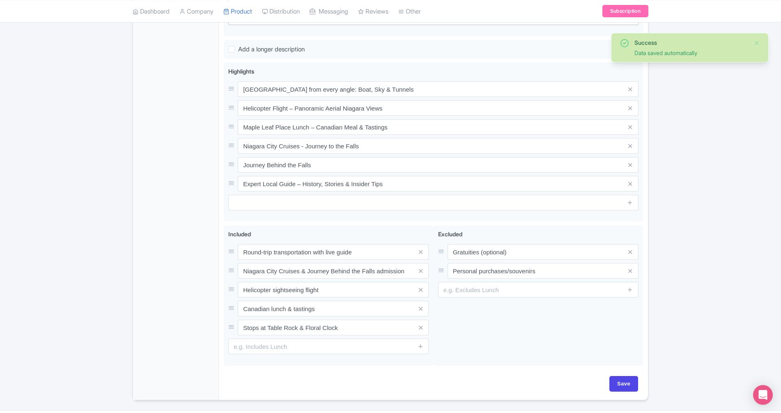
scroll to position [377, 0]
click at [629, 383] on input "Save" at bounding box center [624, 384] width 29 height 16
type input "Saving..."
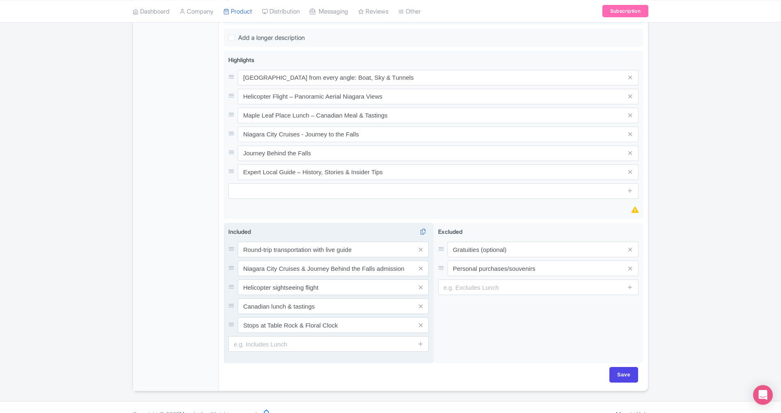
scroll to position [380, 0]
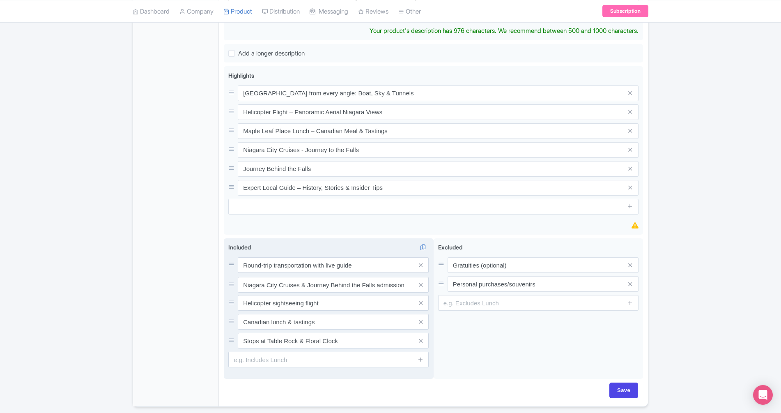
drag, startPoint x: 234, startPoint y: 256, endPoint x: 234, endPoint y: 273, distance: 16.4
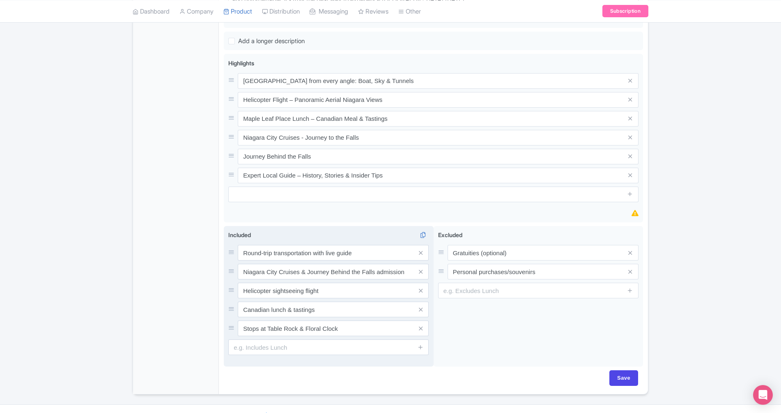
scroll to position [396, 0]
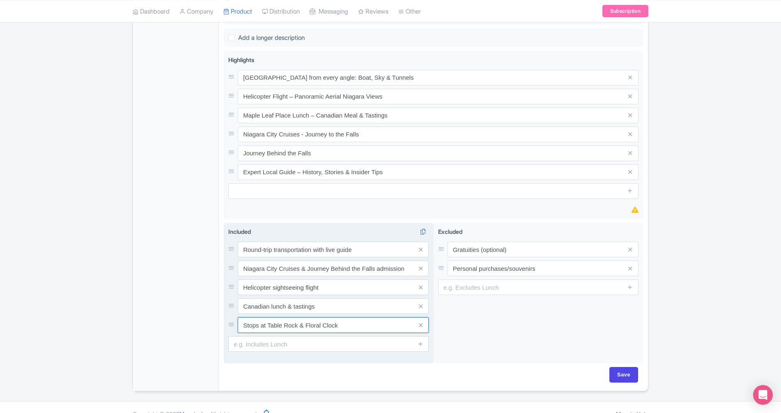
click at [309, 317] on input "Stops at Table Rock & Floral Clock" at bounding box center [333, 325] width 191 height 16
click at [253, 317] on input "Stops at Table Rock & Floral Clock" at bounding box center [333, 325] width 191 height 16
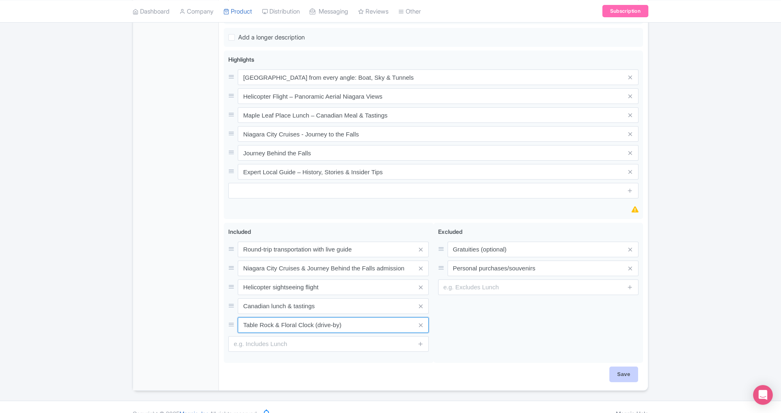
type input "Table Rock & Floral Clock (drive-by)"
click at [632, 366] on input "Save" at bounding box center [624, 374] width 29 height 16
type input "Saving..."
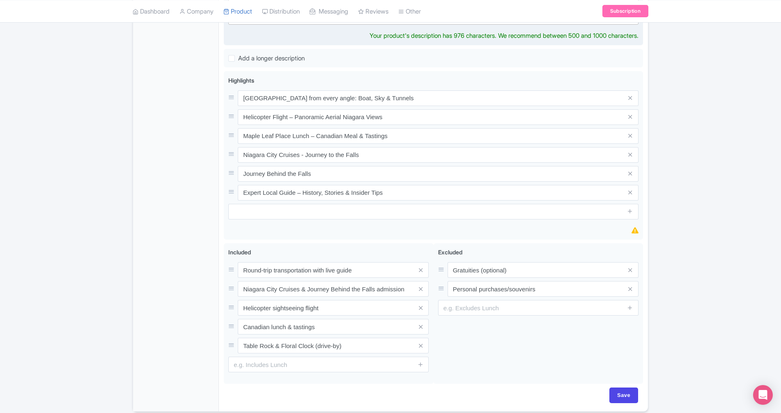
scroll to position [396, 0]
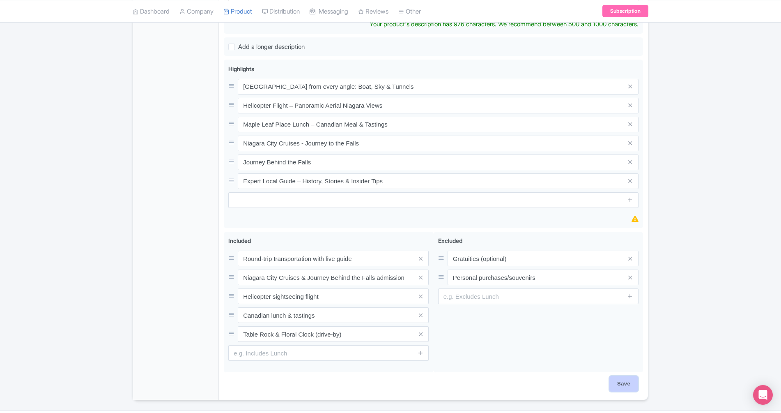
click at [627, 376] on input "Save" at bounding box center [624, 384] width 29 height 16
type input "Saving..."
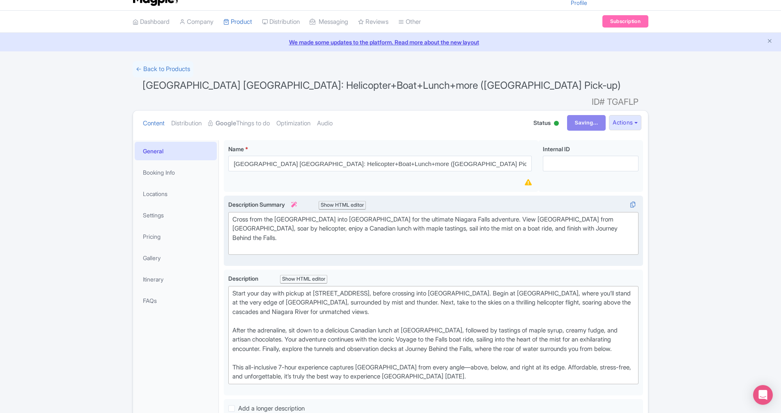
scroll to position [0, 0]
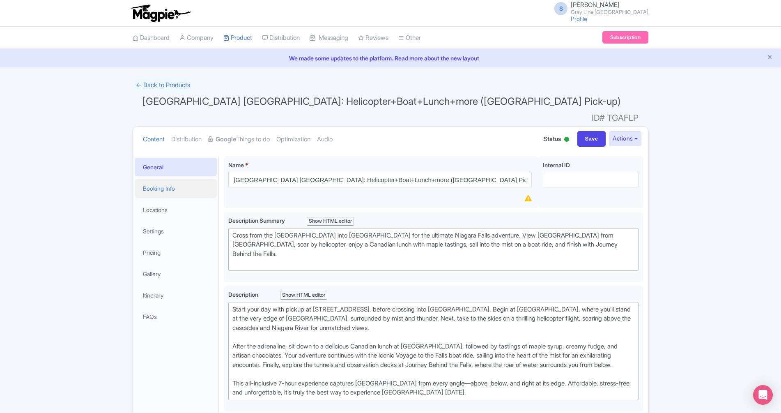
click at [174, 179] on link "Booking Info" at bounding box center [176, 188] width 82 height 18
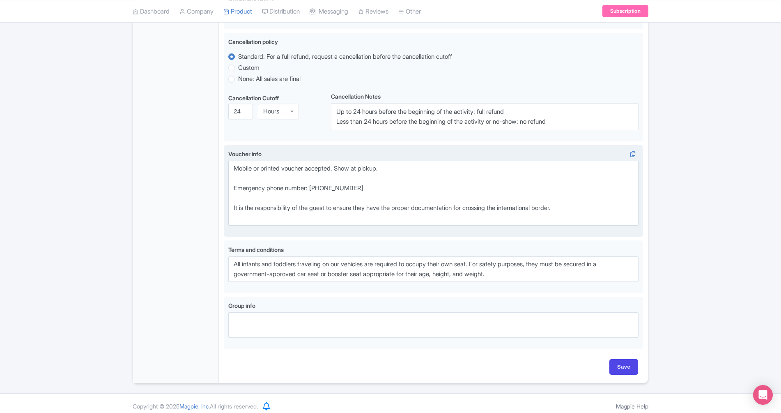
scroll to position [605, 0]
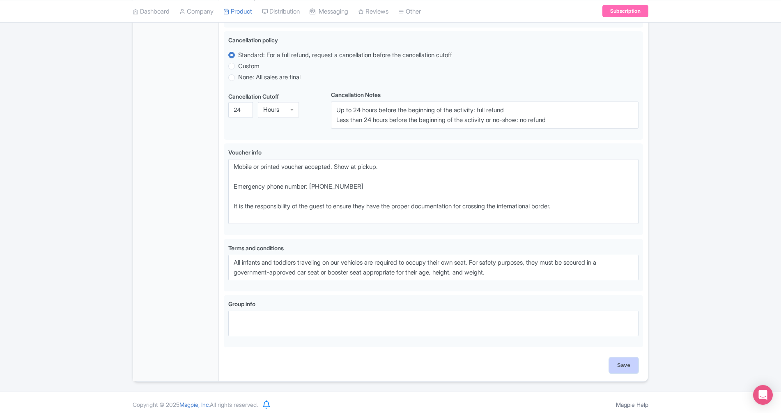
click at [633, 363] on input "Save" at bounding box center [624, 365] width 29 height 16
type input "Saving..."
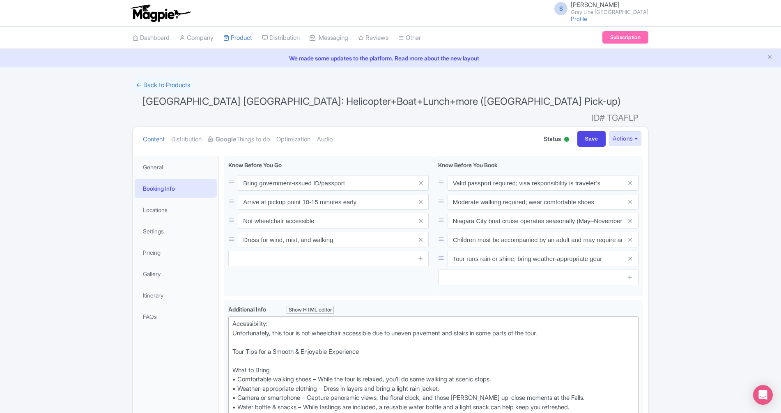
click at [242, 39] on link "Product" at bounding box center [238, 38] width 29 height 23
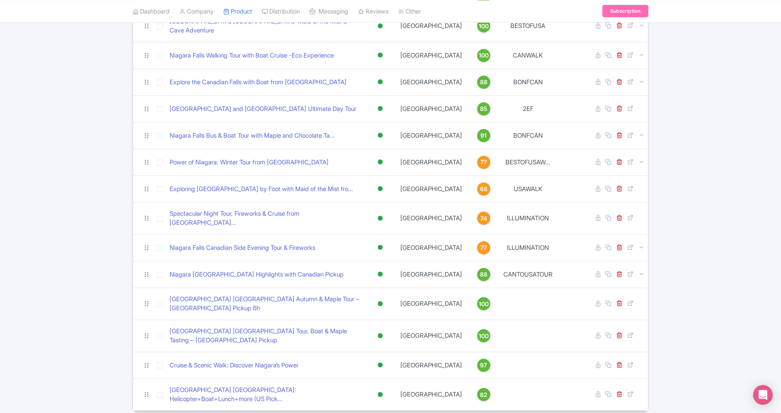
scroll to position [149, 0]
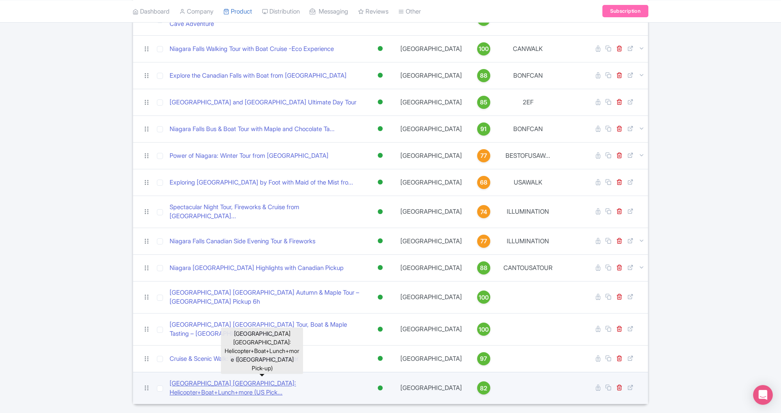
click at [238, 379] on link "Niagara Falls Canada: Helicopter+Boat+Lunch+more (US Pick..." at bounding box center [266, 388] width 192 height 18
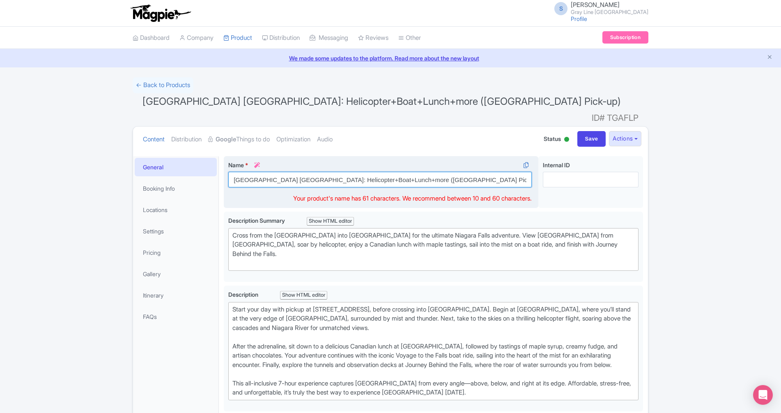
click at [384, 172] on input "[GEOGRAPHIC_DATA] [GEOGRAPHIC_DATA]: Helicopter+Boat+Lunch+more ([GEOGRAPHIC_DA…" at bounding box center [380, 180] width 304 height 16
click at [380, 172] on input "[GEOGRAPHIC_DATA] [GEOGRAPHIC_DATA]: Helicopter+Boat+Lunch+more ([GEOGRAPHIC_DA…" at bounding box center [380, 180] width 304 height 16
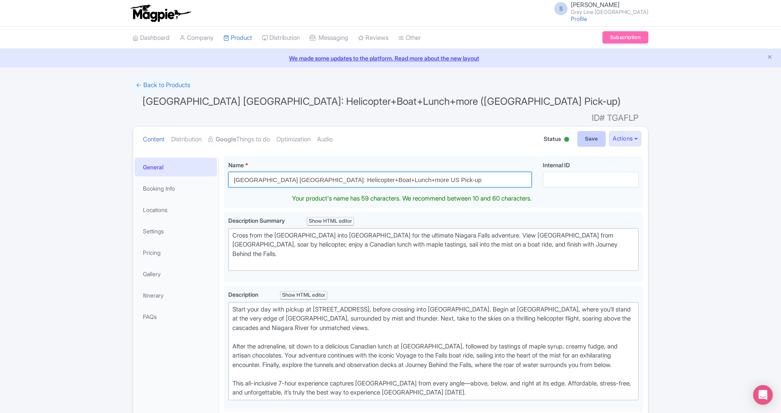
type input "[GEOGRAPHIC_DATA] [GEOGRAPHIC_DATA]: Helicopter+Boat+Lunch+more US Pick-up"
click at [591, 131] on input "Save" at bounding box center [592, 139] width 29 height 16
type input "Saving..."
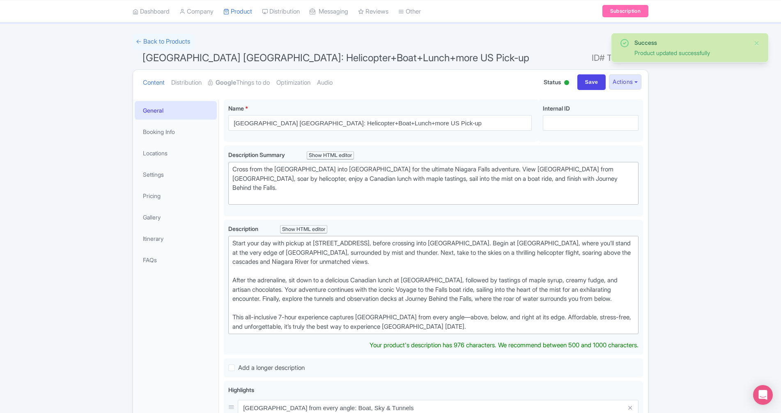
scroll to position [21, 0]
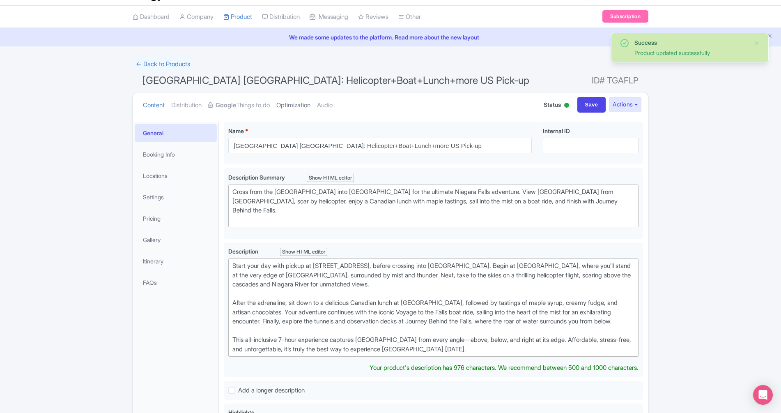
click at [297, 104] on link "Optimization" at bounding box center [294, 105] width 34 height 26
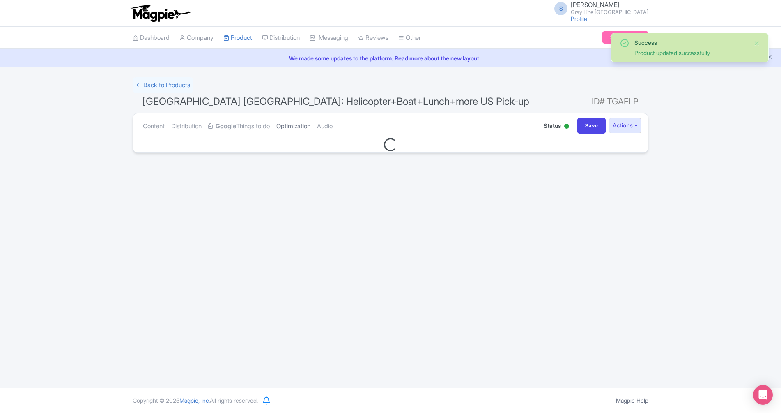
scroll to position [0, 0]
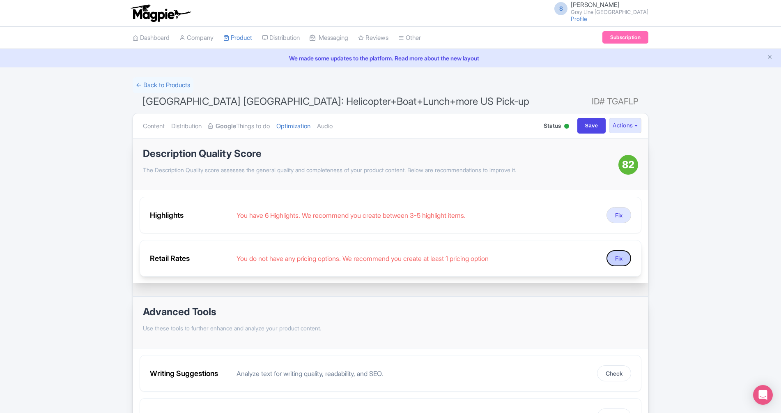
click at [624, 258] on button "Fix" at bounding box center [619, 258] width 25 height 16
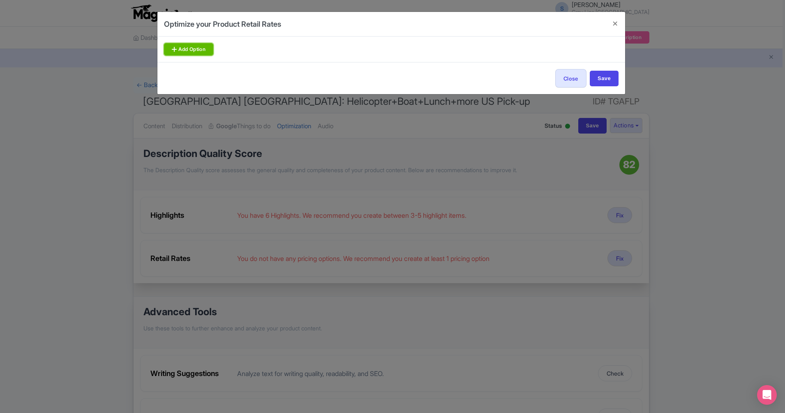
click at [202, 52] on link "Add Option" at bounding box center [188, 49] width 49 height 12
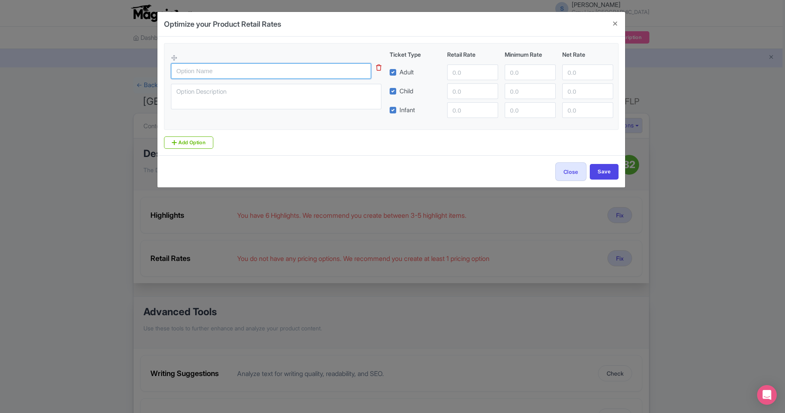
click at [200, 73] on input "text" at bounding box center [271, 71] width 200 height 16
click at [571, 173] on button "Close" at bounding box center [570, 171] width 31 height 18
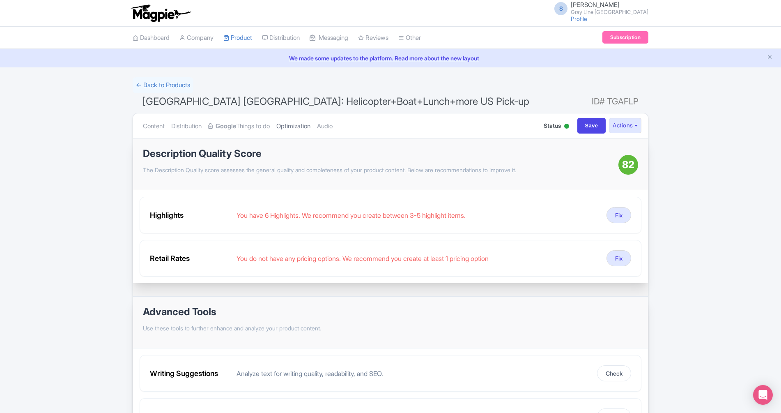
click at [305, 125] on link "Optimization" at bounding box center [294, 126] width 34 height 26
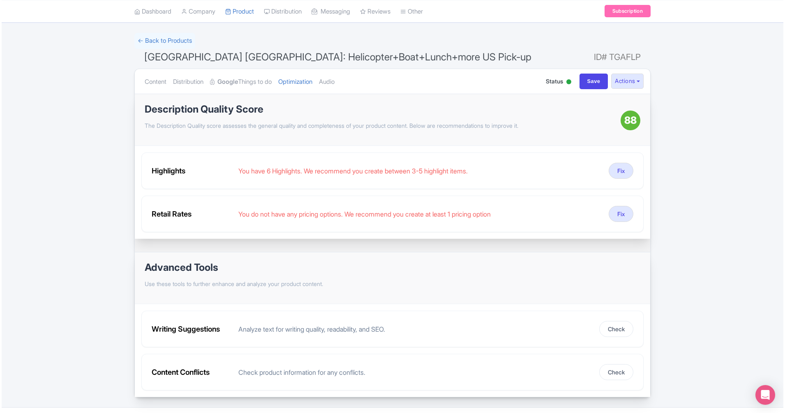
scroll to position [64, 0]
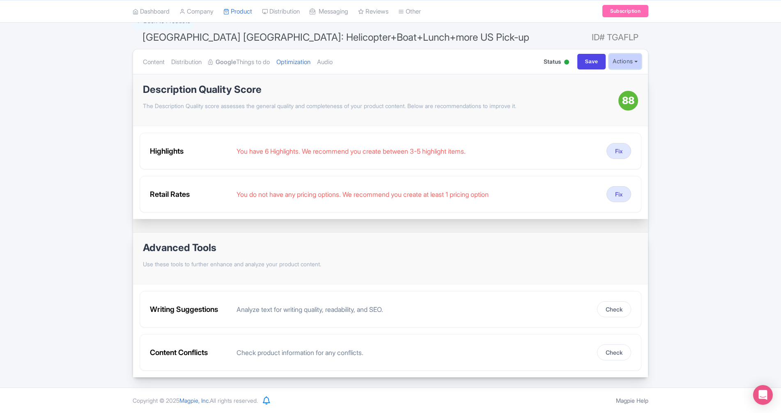
click at [630, 62] on button "Actions" at bounding box center [625, 61] width 32 height 15
click at [692, 137] on div "Success Product updated successfully ← Back to Products Niagara Falls Canada: H…" at bounding box center [390, 195] width 781 height 364
click at [607, 309] on button "Check" at bounding box center [614, 309] width 34 height 16
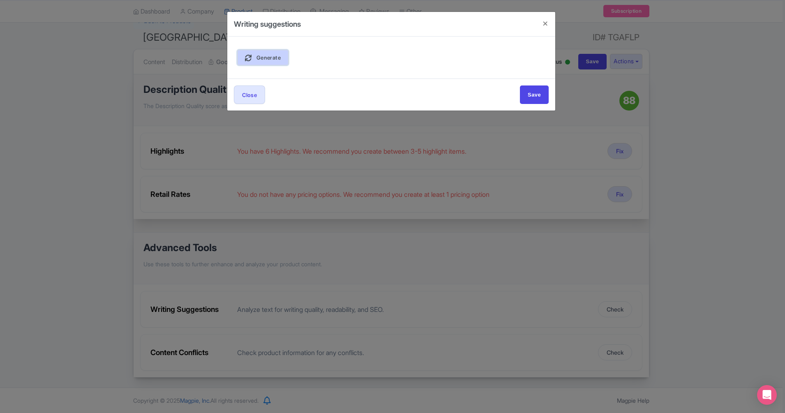
click at [276, 60] on span "Generate" at bounding box center [268, 57] width 24 height 7
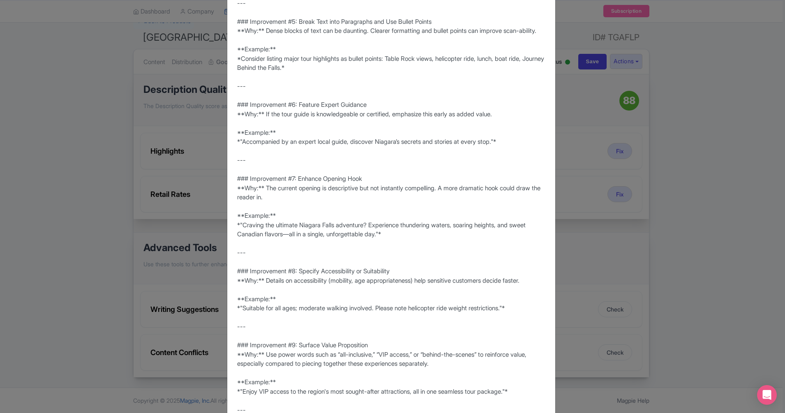
scroll to position [527, 0]
click at [458, 189] on div "**Score:** 83/100 **Strengths:** - The description provides a vivid and appeali…" at bounding box center [391, 2] width 308 height 915
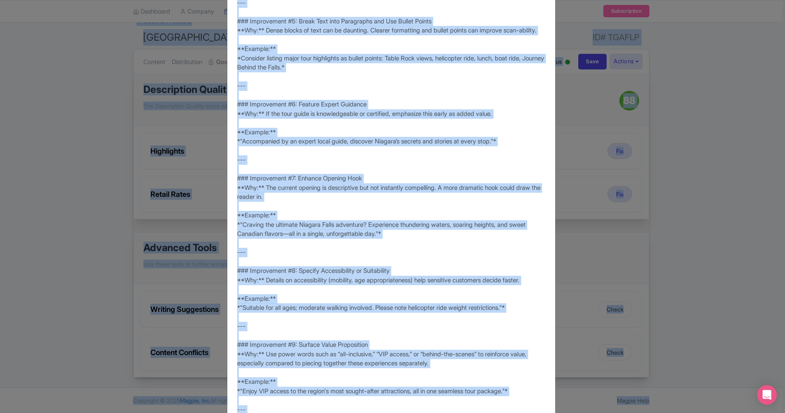
click at [424, 185] on div "**Score:** 83/100 **Strengths:** - The description provides a vivid and appeali…" at bounding box center [391, 2] width 308 height 915
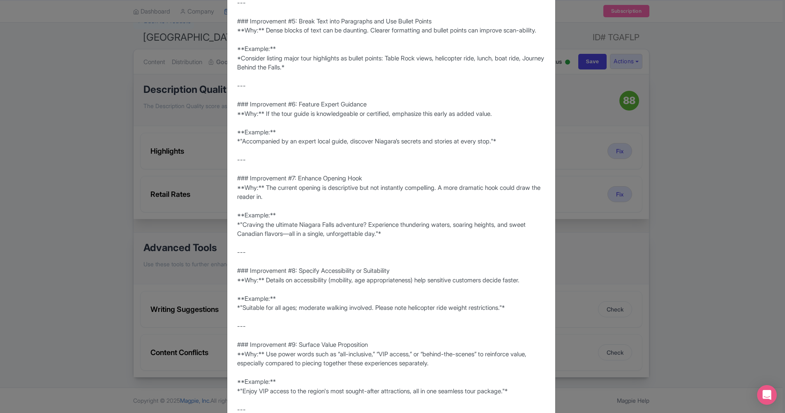
click at [415, 169] on div "**Score:** 83/100 **Strengths:** - The description provides a vivid and appeali…" at bounding box center [391, 2] width 308 height 915
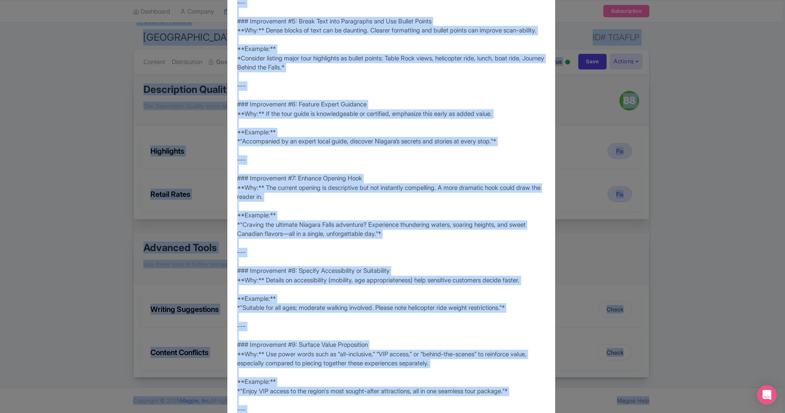
click at [415, 169] on div "**Score:** 83/100 **Strengths:** - The description provides a vivid and appeali…" at bounding box center [391, 2] width 308 height 915
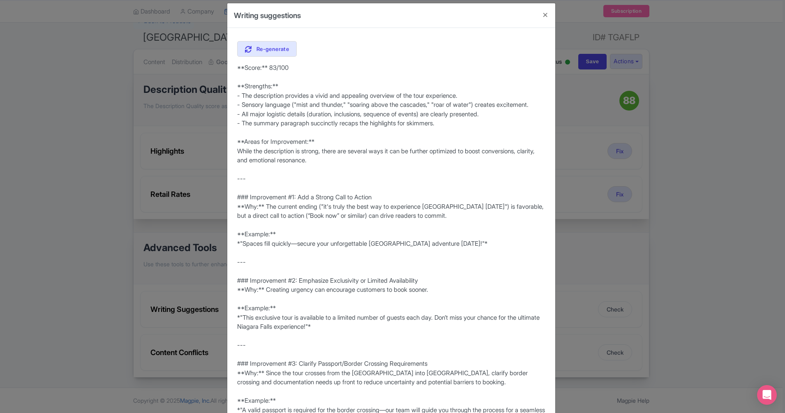
scroll to position [0, 0]
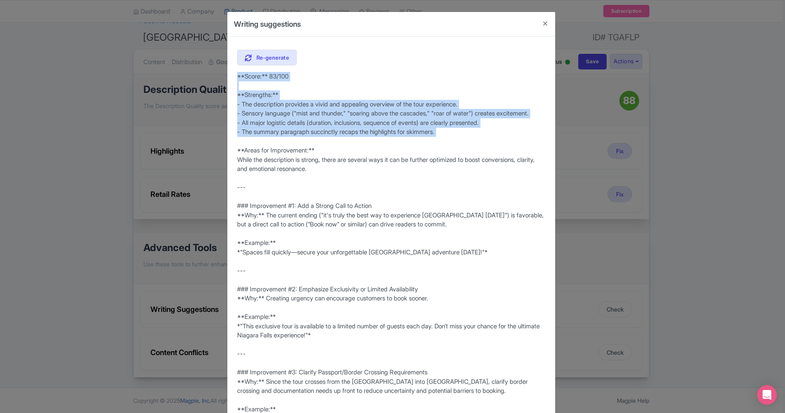
drag, startPoint x: 234, startPoint y: 76, endPoint x: 316, endPoint y: 154, distance: 112.5
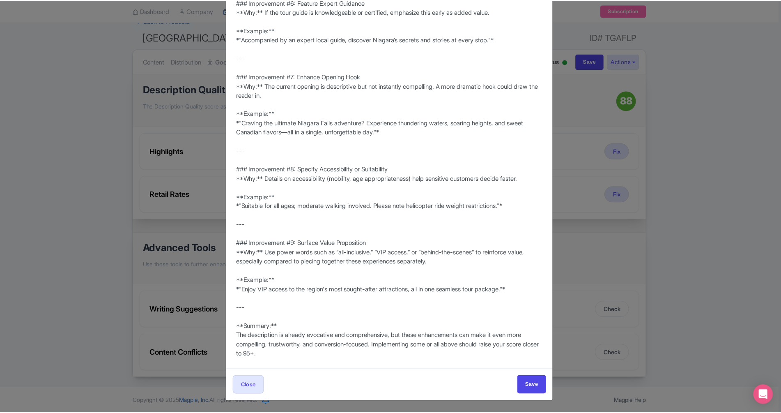
scroll to position [656, 0]
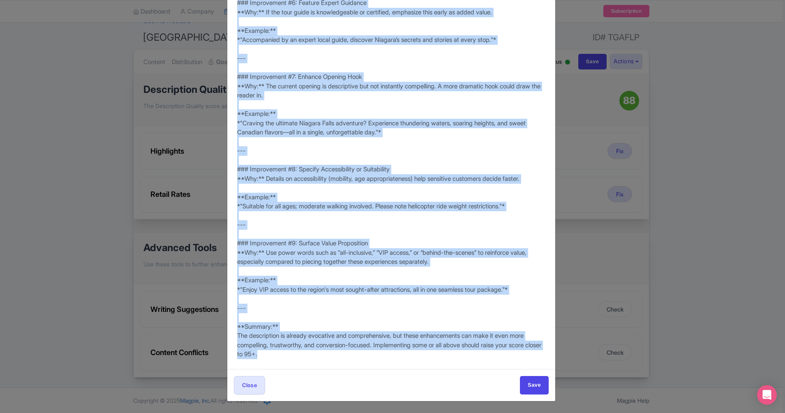
copy div "**Score:** 83/100 **Strengths:** - The description provides a vivid and appeali…"
click at [538, 389] on input "Save" at bounding box center [534, 385] width 29 height 18
type input "Save"
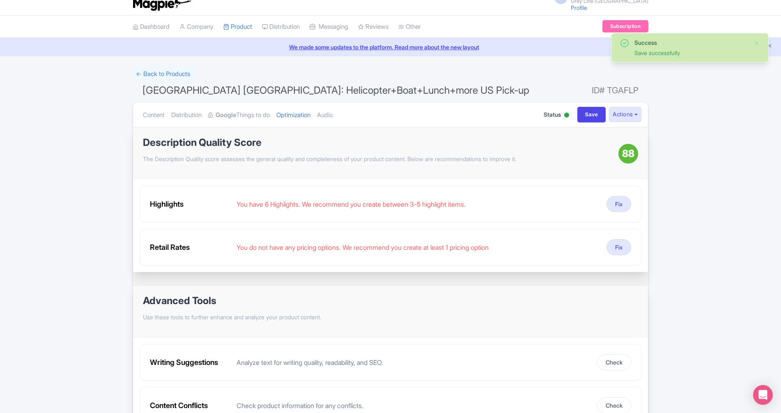
scroll to position [0, 0]
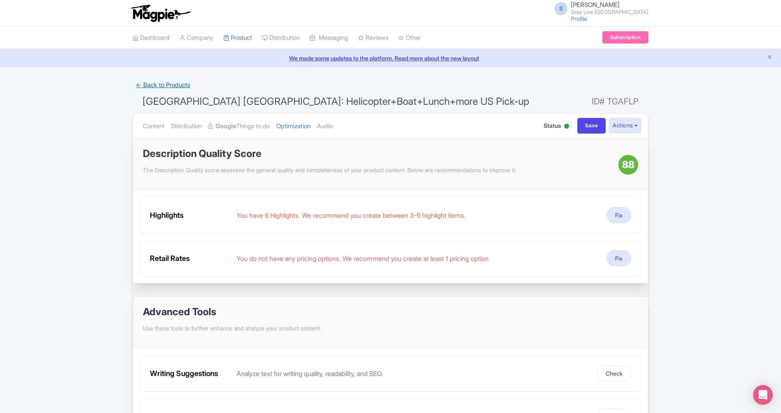
click at [180, 87] on link "← Back to Products" at bounding box center [163, 85] width 61 height 16
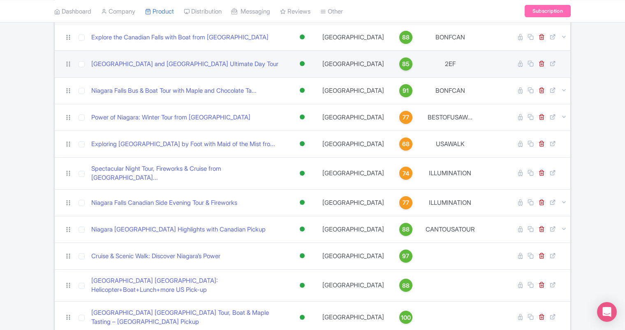
scroll to position [223, 0]
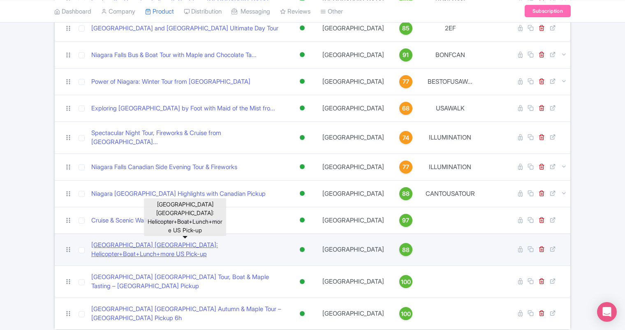
click at [251, 241] on link "[GEOGRAPHIC_DATA] [GEOGRAPHIC_DATA]: Helicopter+Boat+Lunch+more US Pick-up" at bounding box center [187, 250] width 192 height 18
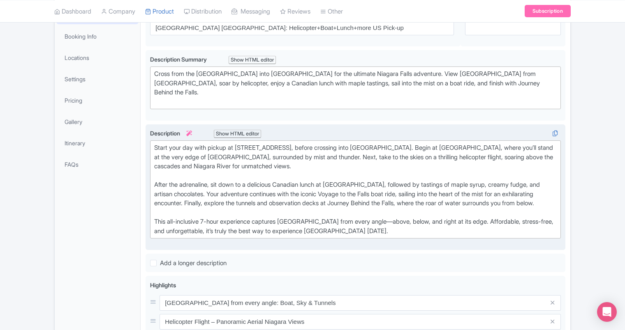
scroll to position [141, 0]
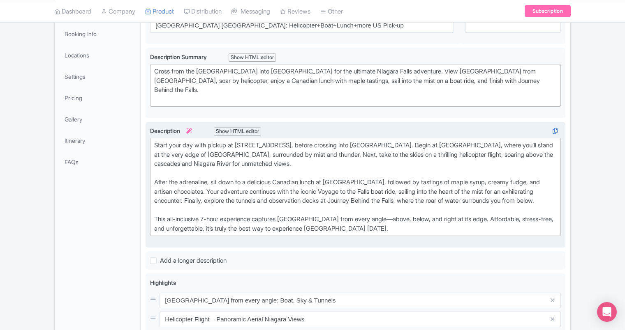
click at [390, 227] on div "Start your day with pickup at [STREET_ADDRESS], before crossing into [GEOGRAPHI…" at bounding box center [355, 187] width 402 height 92
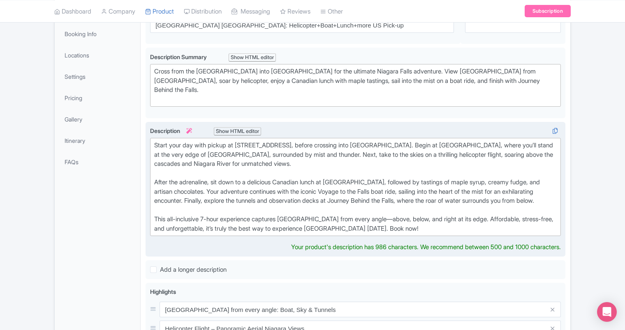
type trix-editor "<div>Start your day with pickup at [STREET_ADDRESS], before crossing into [GEOG…"
click at [357, 157] on div "Start your day with pickup at [STREET_ADDRESS], before crossing into [GEOGRAPHI…" at bounding box center [355, 187] width 402 height 92
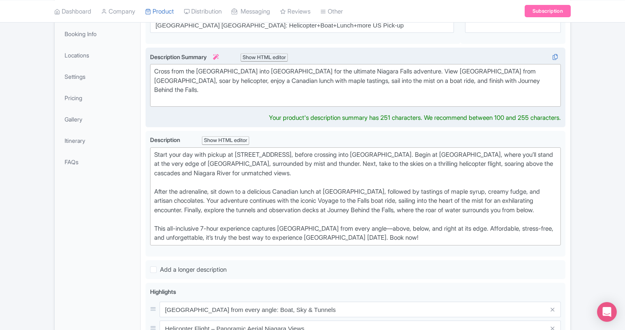
scroll to position [151, 0]
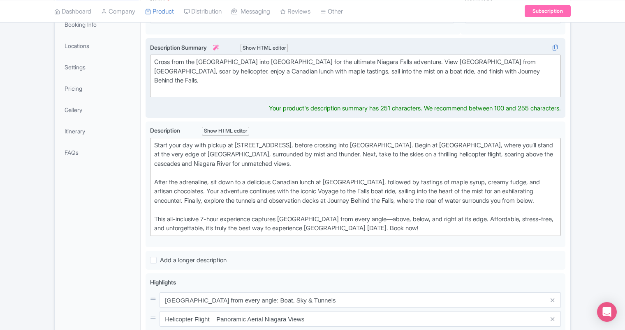
click at [505, 81] on div "Cross from the [GEOGRAPHIC_DATA] into [GEOGRAPHIC_DATA] for the ultimate Niagar…" at bounding box center [355, 76] width 402 height 37
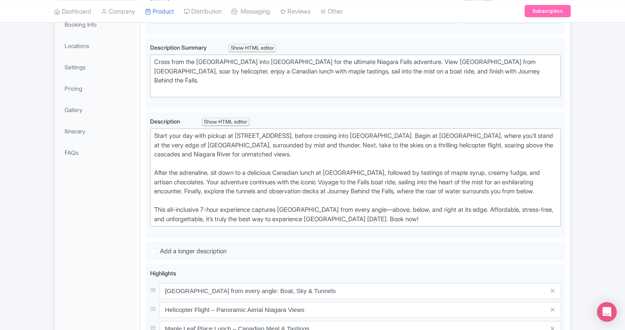
click at [153, 259] on div "[GEOGRAPHIC_DATA] [GEOGRAPHIC_DATA]: Helicopter+Boat+Lunch+more US Pick-up Name…" at bounding box center [354, 286] width 419 height 588
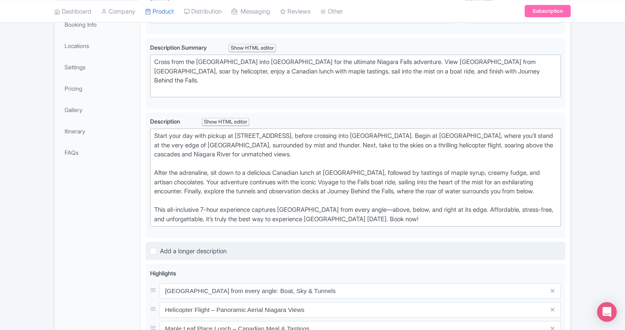
click at [154, 254] on div "Add a longer description" at bounding box center [354, 251] width 419 height 19
click at [160, 251] on label "Add a longer description" at bounding box center [193, 251] width 67 height 9
click at [160, 251] on input "Add a longer description" at bounding box center [162, 249] width 5 height 5
checkbox input "true"
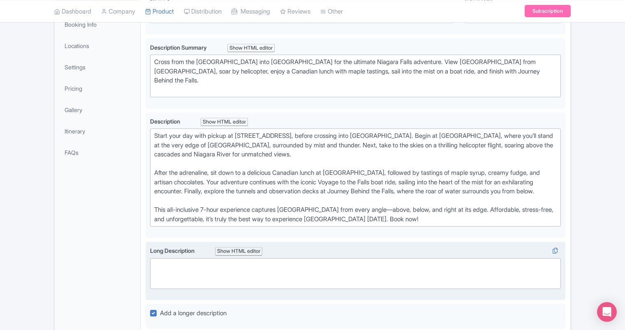
click at [235, 272] on trix-editor at bounding box center [355, 273] width 410 height 31
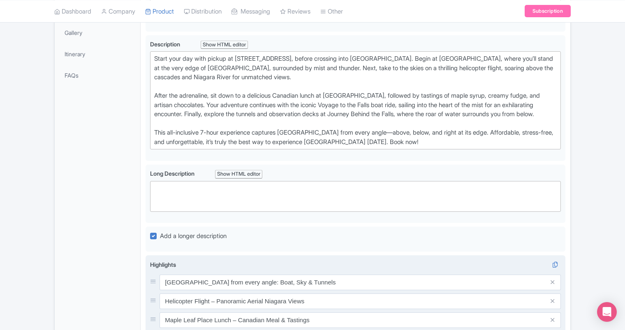
scroll to position [228, 0]
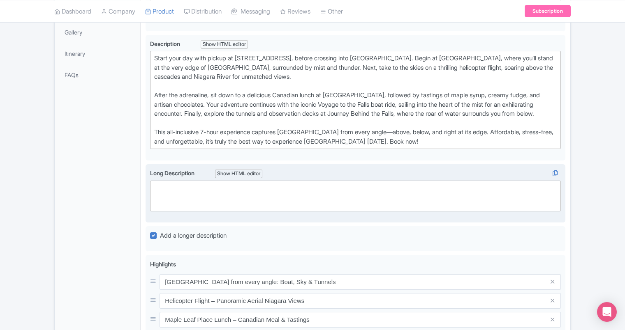
click at [174, 199] on trix-editor at bounding box center [355, 196] width 410 height 31
paste trix-editor "<div>Don’t miss your chance for the ultimate Niagara Falls experience!</div>"
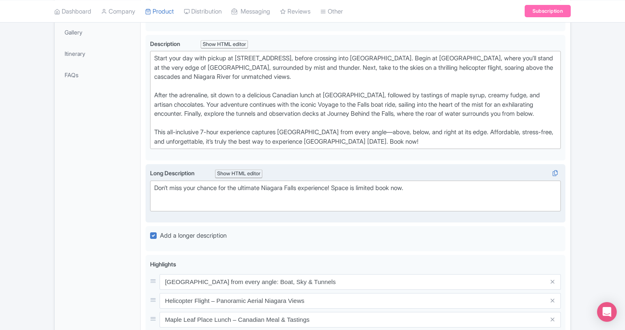
click at [347, 187] on div "Don’t miss your chance for the ultimate Niagara Falls experience! Space is limi…" at bounding box center [355, 188] width 402 height 9
drag, startPoint x: 347, startPoint y: 187, endPoint x: 413, endPoint y: 184, distance: 65.8
click at [413, 184] on div "Don’t miss your chance for the ultimate Niagara Falls experience! Space is limi…" at bounding box center [355, 188] width 402 height 9
click at [154, 184] on div "Don’t miss your chance for the ultimate Niagara Falls experience! This tour fil…" at bounding box center [355, 188] width 402 height 9
paste trix-editor "<div>This exclusive tour is available to a limited number of guests each day.Do…"
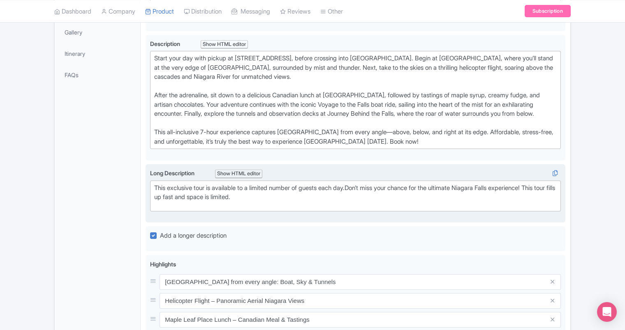
click at [168, 185] on div "This exclusive tour is available to a limited number of guests each day.Don’t m…" at bounding box center [355, 193] width 402 height 18
drag, startPoint x: 315, startPoint y: 197, endPoint x: 227, endPoint y: 198, distance: 87.9
click at [227, 198] on div "This exclusive tour is available to a limited number of guests each day. Don’t …" at bounding box center [355, 193] width 402 height 18
drag, startPoint x: 207, startPoint y: 185, endPoint x: 214, endPoint y: 184, distance: 6.4
click at [208, 185] on div "This exclusive tour is available to a limited number of guests each day. Don’t …" at bounding box center [355, 193] width 402 height 18
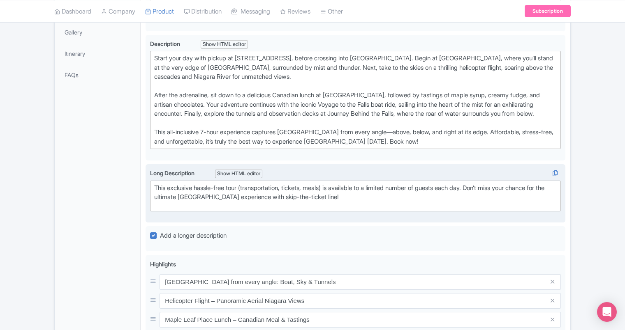
type trix-editor "<div>This exclusive hassle-free tour (transportation, tickets, meals) is availa…"
click at [347, 196] on div "This exclusive hassle-free tour (transportation, tickets, meals) is available t…" at bounding box center [355, 193] width 402 height 18
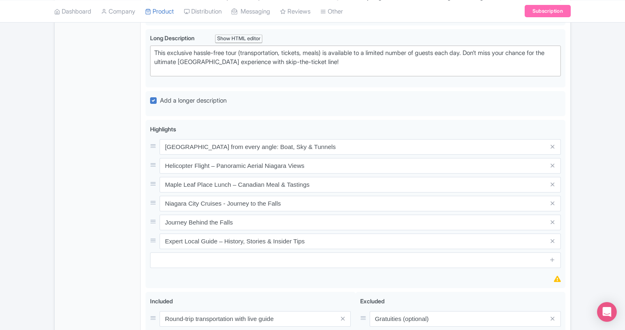
scroll to position [399, 0]
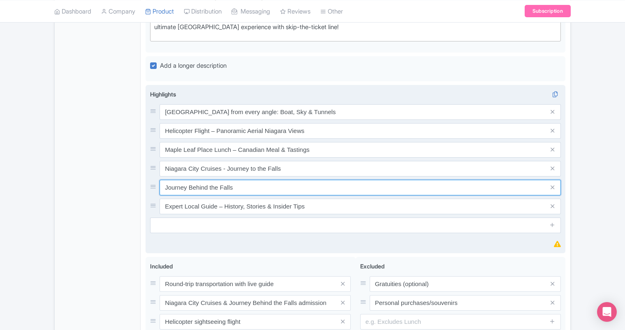
click at [242, 187] on input "Journey Behind the Falls" at bounding box center [359, 188] width 401 height 16
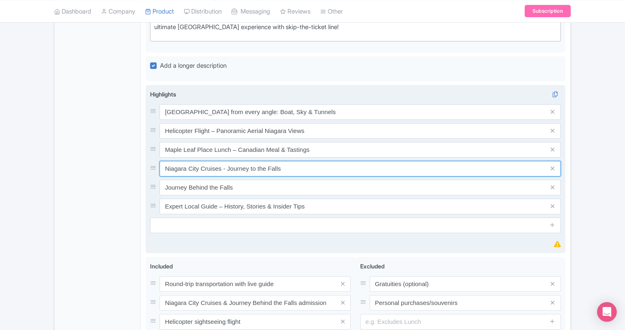
click at [301, 165] on input "Niagara City Cruises - Journey to the Falls" at bounding box center [359, 169] width 401 height 16
type input "Niagara City Cruises - Journey to the Falls & Journey Behind the Falls"
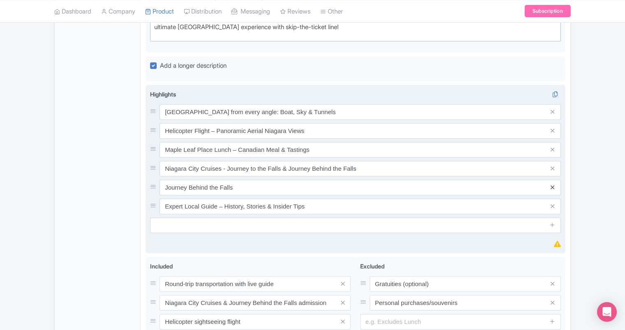
click at [552, 184] on icon at bounding box center [552, 187] width 4 height 6
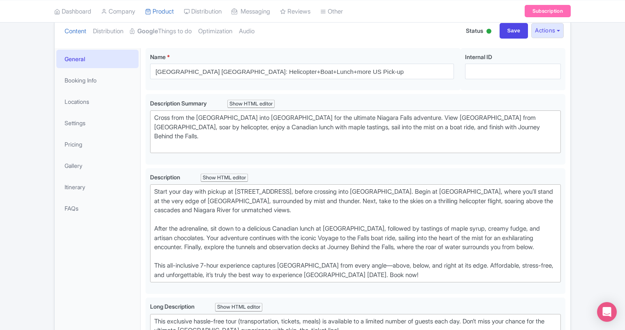
scroll to position [0, 0]
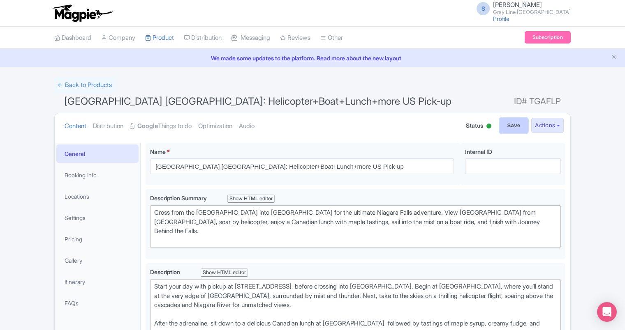
click at [506, 127] on input "Save" at bounding box center [513, 126] width 29 height 16
type input "Update Product"
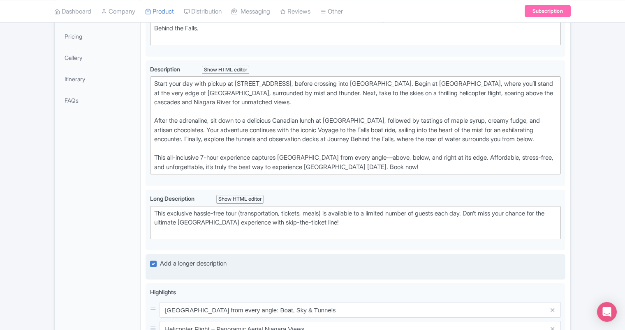
scroll to position [161, 0]
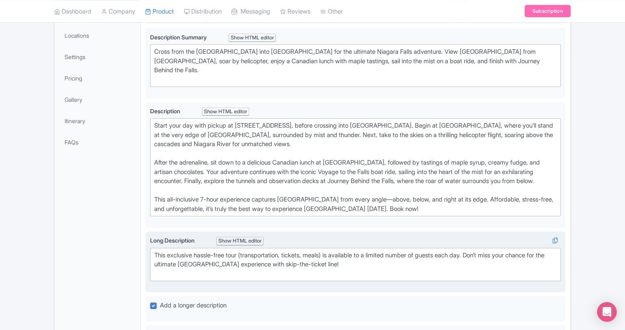
drag, startPoint x: 154, startPoint y: 253, endPoint x: 168, endPoint y: 251, distance: 14.5
click at [154, 253] on div "This exclusive hassle-free tour (transportation, tickets, meals) is available t…" at bounding box center [355, 265] width 402 height 28
type trix-editor "<div>Relax and let us handle the details! This exclusive hassle-free tour (tran…"
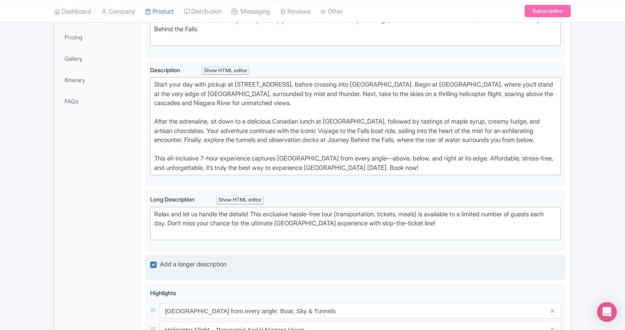
scroll to position [202, 0]
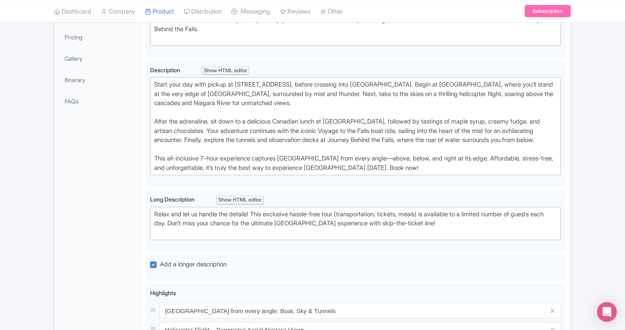
click at [624, 71] on div "Success Product updated successfully ← Back to Products Niagara Falls Canada: H…" at bounding box center [312, 235] width 625 height 721
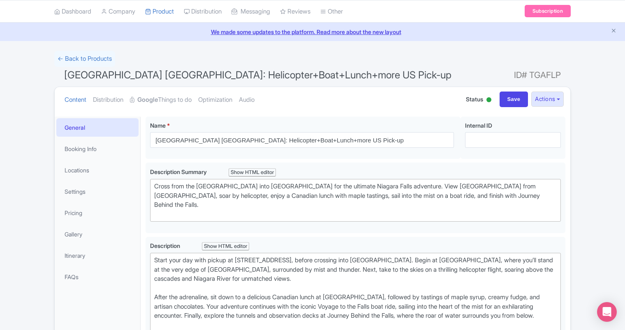
scroll to position [0, 0]
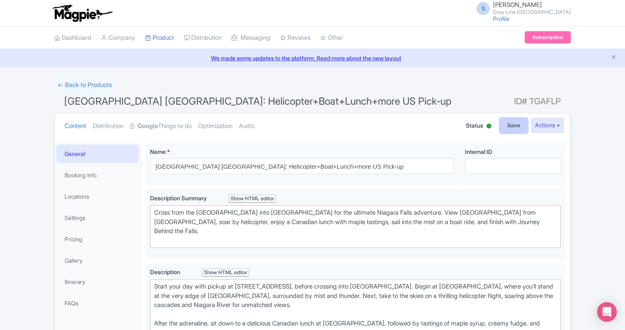
click at [517, 125] on input "Save" at bounding box center [513, 126] width 29 height 16
type input "Saving..."
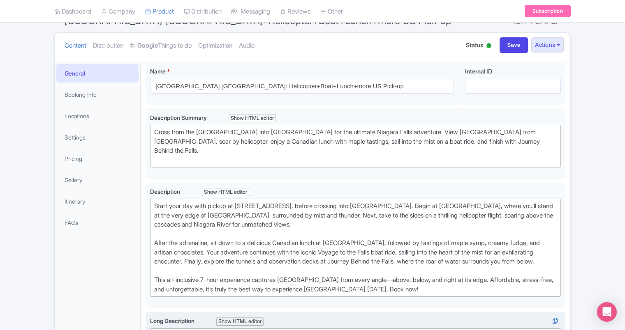
scroll to position [82, 0]
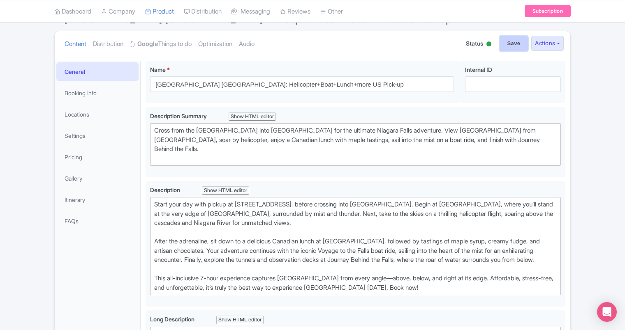
click at [516, 43] on input "Save" at bounding box center [513, 44] width 29 height 16
type input "Saving..."
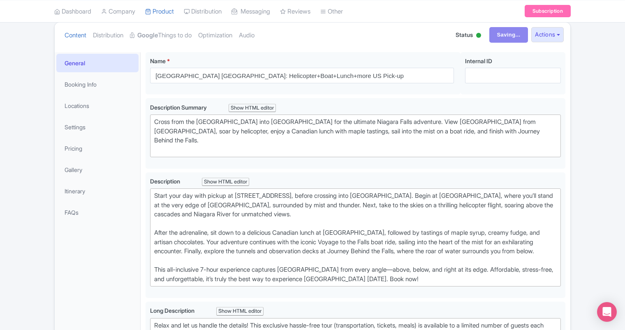
scroll to position [131, 0]
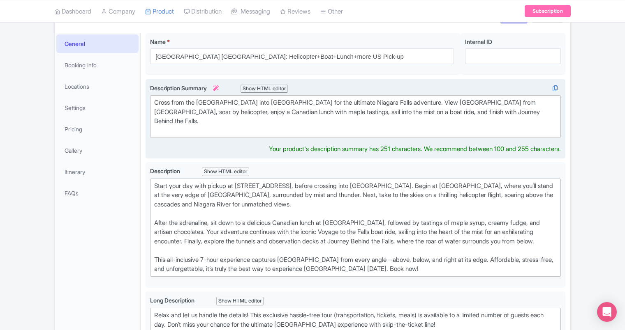
scroll to position [120, 0]
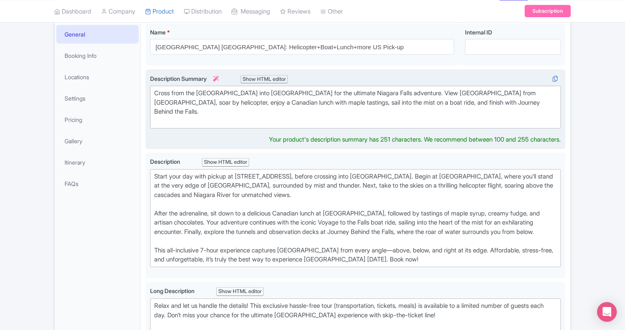
click at [152, 102] on trix-editor "Cross from the [GEOGRAPHIC_DATA] into [GEOGRAPHIC_DATA] for the ultimate Niagar…" at bounding box center [355, 107] width 410 height 43
click at [153, 94] on trix-editor "Cross from the [GEOGRAPHIC_DATA] into [GEOGRAPHIC_DATA] for the ultimate Niagar…" at bounding box center [355, 107] width 410 height 43
paste trix-editor "aving the ultimate Niagara Falls adventure? Experience thundering waters, soari…"
click at [153, 92] on trix-editor "Cross from the [GEOGRAPHIC_DATA] into [GEOGRAPHIC_DATA] for the ultimate Niagar…" at bounding box center [355, 107] width 410 height 43
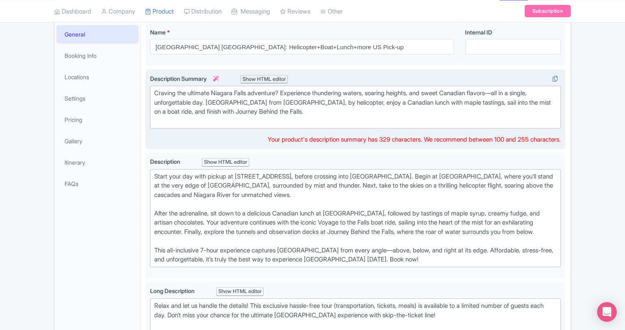
click at [330, 92] on div "Craving the ultimate Niagara Falls adventure? Experience thundering waters, soa…" at bounding box center [355, 107] width 402 height 37
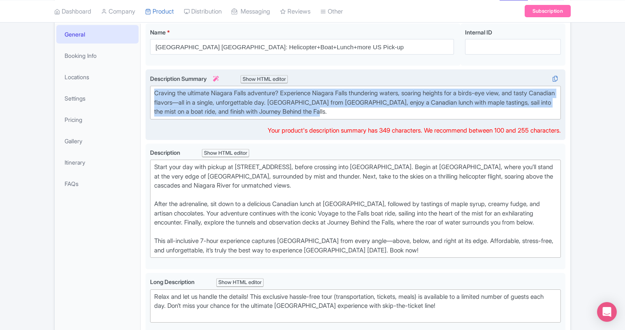
drag, startPoint x: 374, startPoint y: 112, endPoint x: 154, endPoint y: 91, distance: 220.4
click at [154, 91] on div "Craving the ultimate Niagara Falls adventure? Experience Niagara Falls thunderi…" at bounding box center [355, 103] width 402 height 28
copy div "Craving the ultimate Niagara Falls adventure? Experience Niagara Falls thunderi…"
paste trix-editor "<div>Experience Niagara Falls in one epic day—thundering waters, soaring views,…"
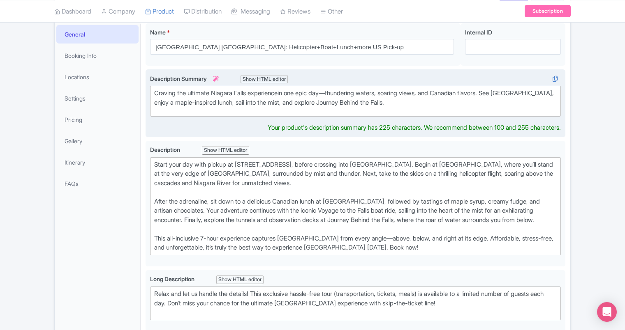
type trix-editor "<div>Craving the ultimate Niagara Falls experience in one epic day—thundering w…"
click at [443, 100] on div "Craving the ultimate Niagara Falls experience in one epic day—thundering waters…" at bounding box center [355, 98] width 402 height 18
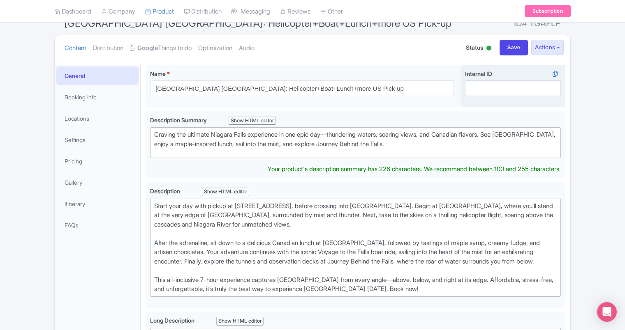
scroll to position [0, 0]
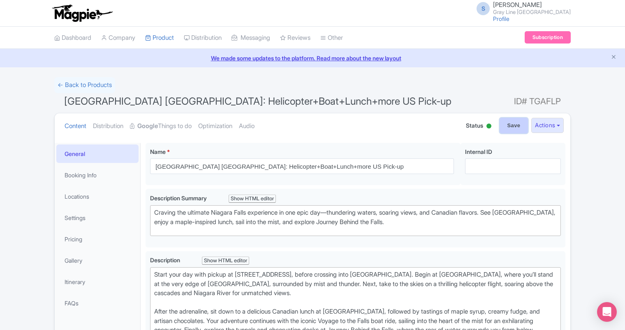
click at [513, 124] on input "Save" at bounding box center [513, 126] width 29 height 16
type input "Saving..."
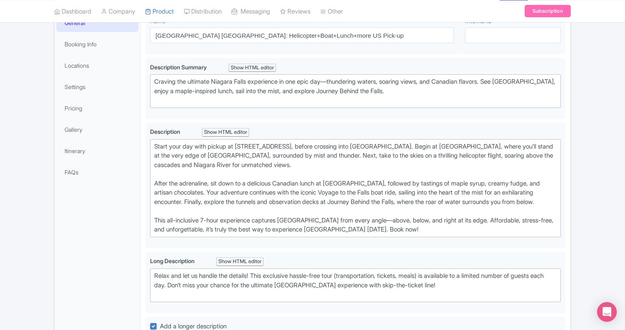
scroll to position [72, 0]
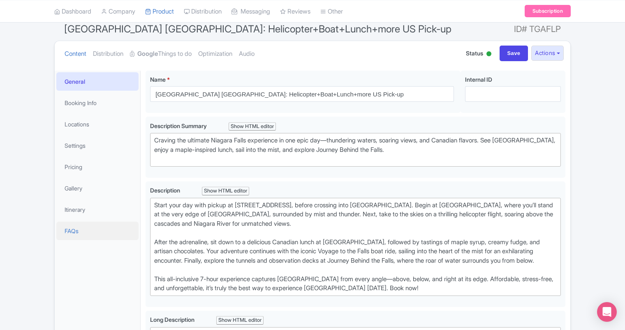
click at [78, 234] on link "FAQs" at bounding box center [97, 231] width 82 height 18
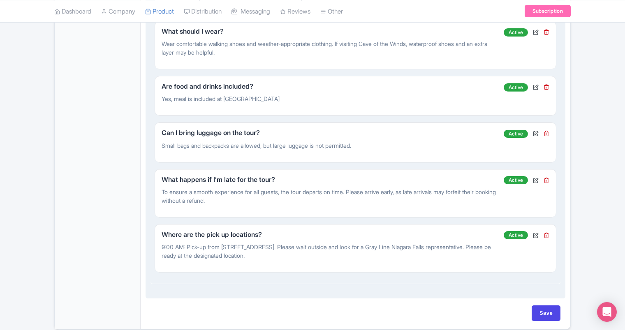
scroll to position [416, 0]
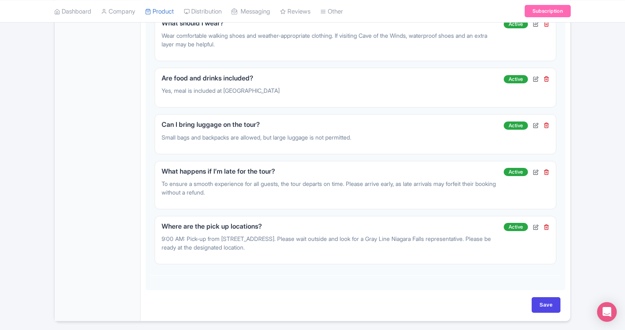
click at [117, 115] on div "General Booking Info Locations Settings Pricing Gallery Itinerary FAQs" at bounding box center [98, 24] width 86 height 594
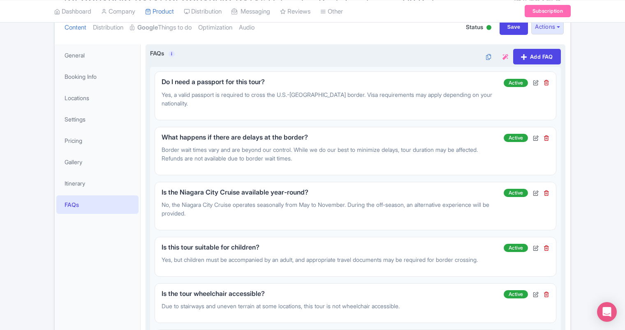
scroll to position [0, 0]
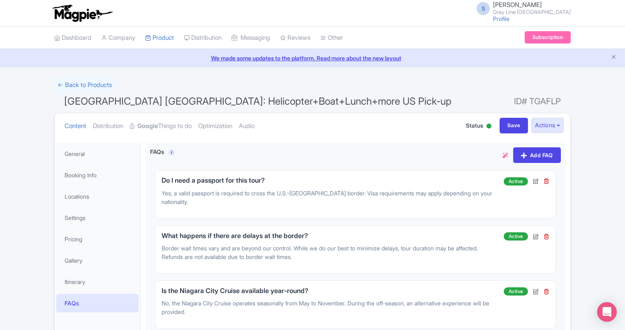
click at [424, 87] on div "← Back to Products" at bounding box center [312, 85] width 516 height 16
click at [91, 176] on link "Booking Info" at bounding box center [97, 175] width 82 height 18
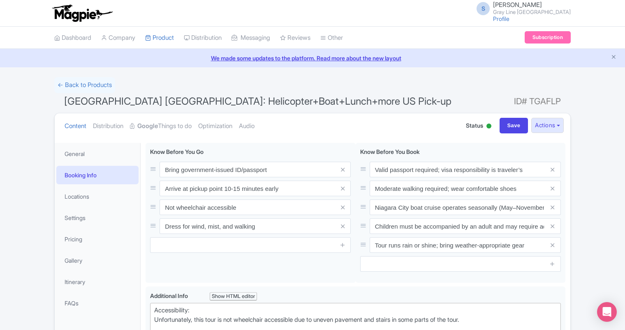
click at [82, 177] on link "Booking Info" at bounding box center [97, 175] width 82 height 18
click at [77, 150] on link "General" at bounding box center [97, 154] width 82 height 18
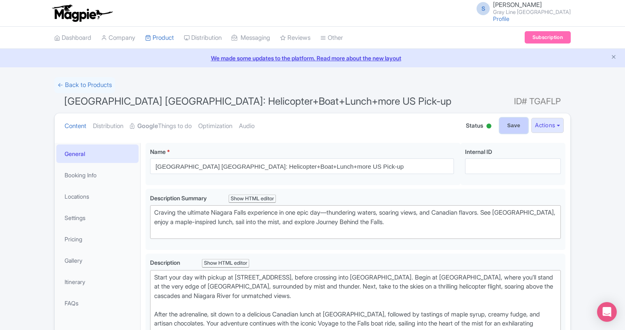
click at [513, 120] on input "Save" at bounding box center [513, 126] width 29 height 16
type input "Saving..."
click at [232, 127] on link "Optimization" at bounding box center [215, 126] width 34 height 26
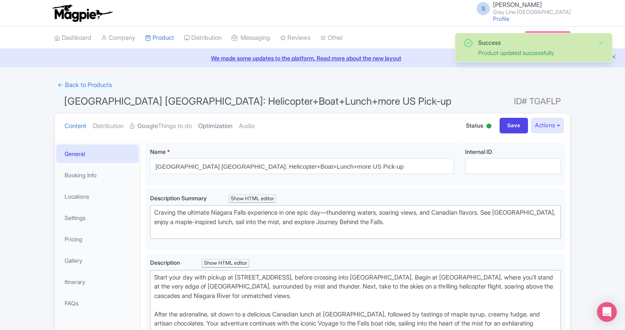
click at [230, 127] on link "Optimization" at bounding box center [215, 126] width 34 height 26
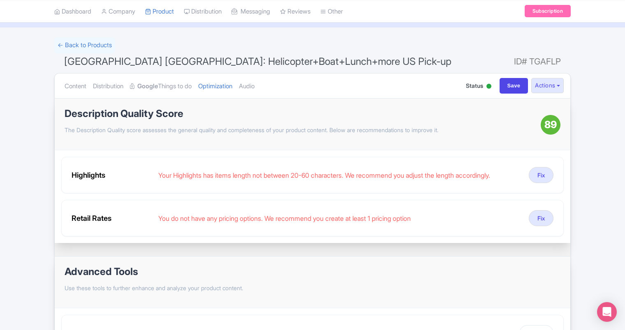
scroll to position [42, 0]
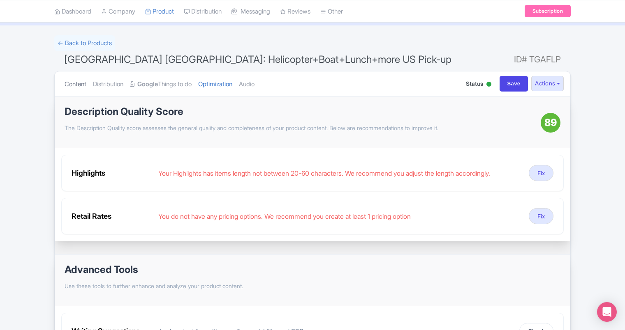
click at [77, 84] on link "Content" at bounding box center [76, 84] width 22 height 26
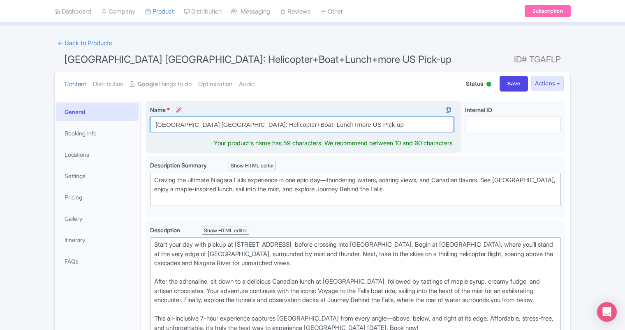
click at [399, 125] on input "[GEOGRAPHIC_DATA] [GEOGRAPHIC_DATA]: Helicopter+Boat+Lunch+more US Pick-up" at bounding box center [302, 125] width 304 height 16
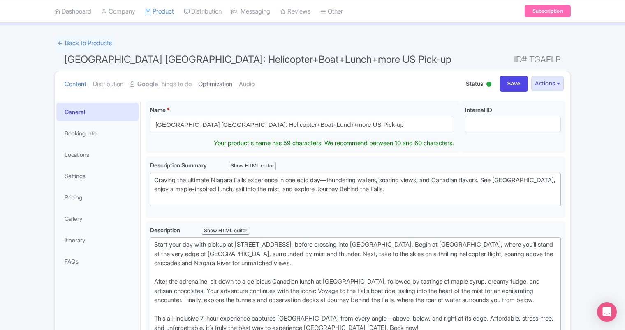
click at [228, 86] on link "Optimization" at bounding box center [215, 84] width 34 height 26
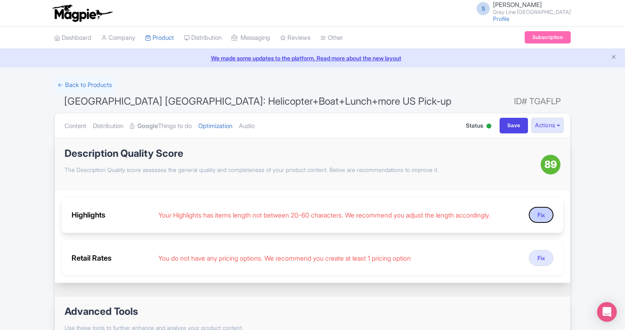
click at [542, 215] on button "Fix" at bounding box center [540, 215] width 25 height 16
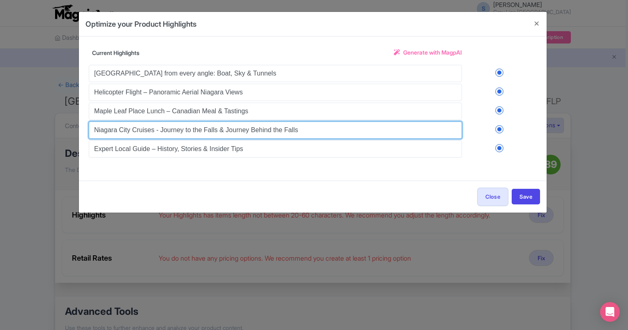
click at [124, 131] on input "Niagara City Cruises - Journey to the Falls & Journey Behind the Falls" at bounding box center [275, 130] width 373 height 17
click at [296, 132] on input "Niagara Cruises - Journey to the Falls & Journey Behind the Falls" at bounding box center [275, 130] width 373 height 17
drag, startPoint x: 296, startPoint y: 131, endPoint x: 91, endPoint y: 139, distance: 204.8
click at [91, 139] on div "Niagara Falls from every angle: Boat, Sky & Tunnels Helicopter Flight – Panoram…" at bounding box center [313, 110] width 448 height 94
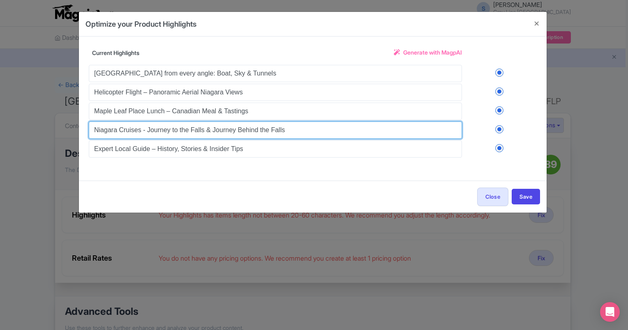
click at [125, 127] on input "Niagara Cruises - Journey to the Falls & Journey Behind the Falls" at bounding box center [275, 130] width 373 height 17
click at [147, 128] on input "Niagara Cruises - Journey to the Falls & Journey Behind the Falls" at bounding box center [275, 130] width 373 height 17
type input "Journey to the Falls & Journey Behind the Falls"
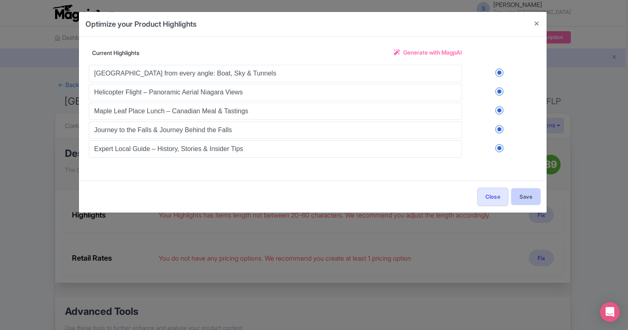
click at [523, 196] on button "Save" at bounding box center [526, 197] width 28 height 16
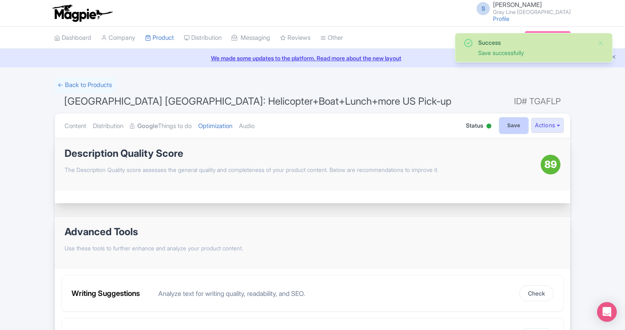
click at [510, 123] on input "Save" at bounding box center [513, 126] width 29 height 16
type input "Saving..."
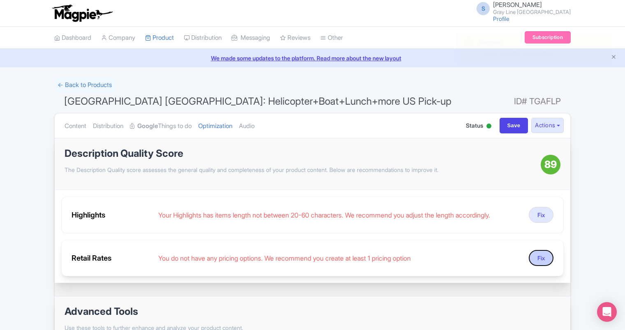
click at [539, 261] on button "Fix" at bounding box center [540, 258] width 25 height 16
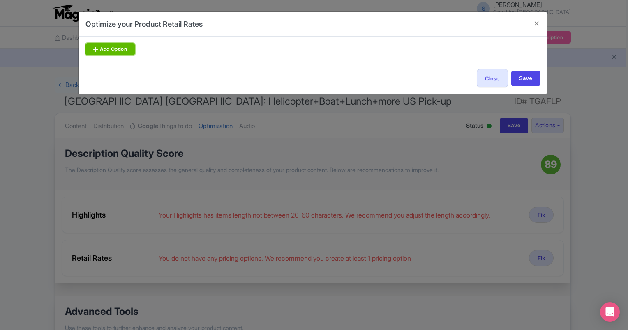
click at [129, 51] on link "Add Option" at bounding box center [109, 49] width 49 height 12
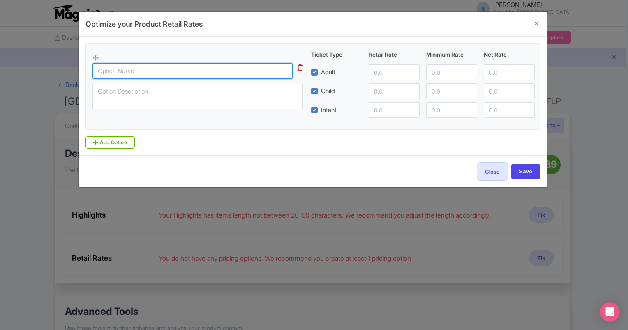
click at [145, 71] on input "text" at bounding box center [192, 71] width 200 height 16
type input "Adult"
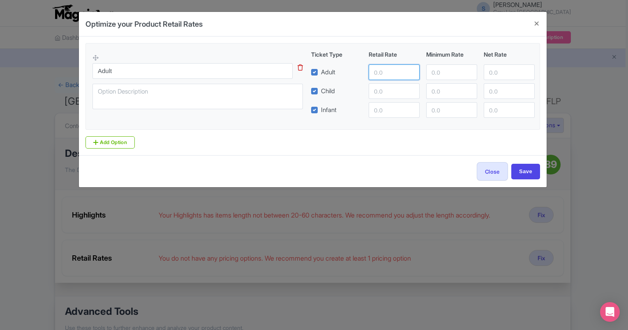
click at [404, 71] on input "number" at bounding box center [394, 73] width 51 height 16
type input "325"
click at [519, 169] on input "Save" at bounding box center [525, 172] width 29 height 16
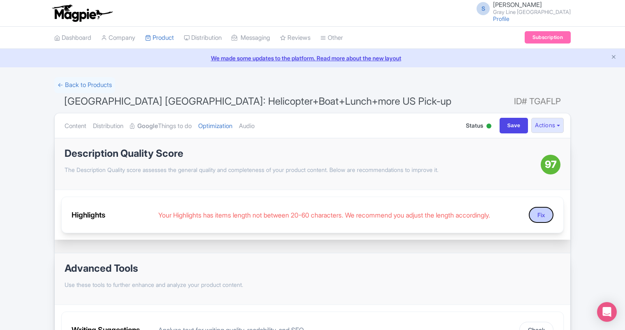
click at [547, 216] on button "Fix" at bounding box center [540, 215] width 25 height 16
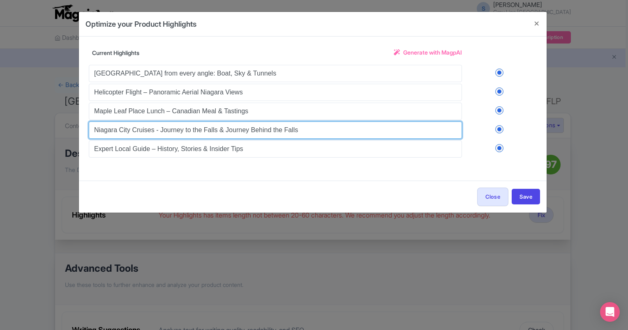
click at [161, 132] on input "Niagara City Cruises - Journey to the Falls & Journey Behind the Falls" at bounding box center [275, 130] width 373 height 17
type input "Journey to the Falls & Journey Behind the Falls"
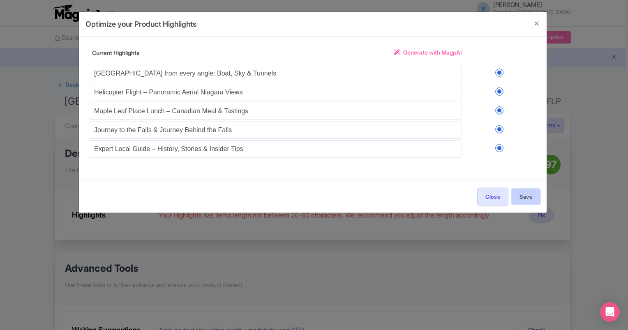
click at [524, 194] on button "Save" at bounding box center [526, 197] width 28 height 16
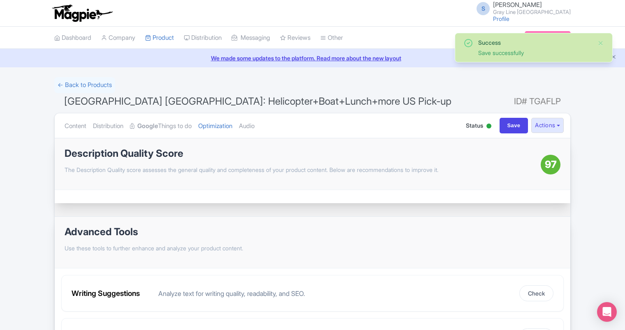
click at [616, 175] on div "Success Save successfully ← Back to Products [GEOGRAPHIC_DATA] [GEOGRAPHIC_DATA…" at bounding box center [312, 219] width 625 height 285
click at [513, 125] on input "Save" at bounding box center [513, 126] width 29 height 16
type input "Saving..."
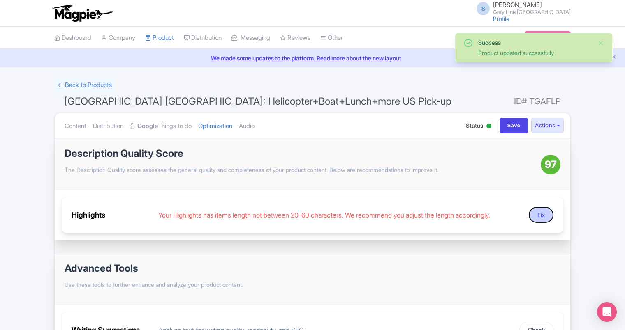
click at [540, 215] on button "Fix" at bounding box center [540, 215] width 25 height 16
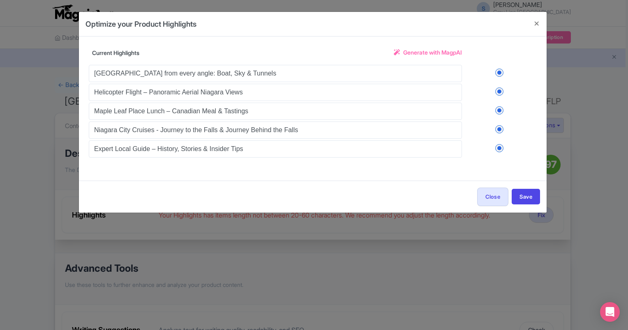
click at [500, 129] on label at bounding box center [499, 129] width 75 height 8
click at [0, 0] on input "checkbox" at bounding box center [0, 0] width 0 height 0
click at [500, 129] on label at bounding box center [499, 129] width 75 height 8
click at [0, 0] on input "checkbox" at bounding box center [0, 0] width 0 height 0
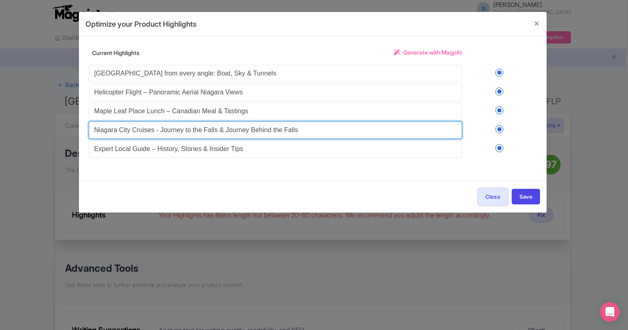
click at [315, 131] on input "Niagara City Cruises - Journey to the Falls & Journey Behind the Falls" at bounding box center [275, 130] width 373 height 17
drag, startPoint x: 161, startPoint y: 131, endPoint x: 72, endPoint y: 129, distance: 88.8
click at [72, 129] on div "Optimize your Product Highlights Title [GEOGRAPHIC_DATA] [GEOGRAPHIC_DATA]: Hel…" at bounding box center [314, 165] width 628 height 330
type input "Journey to the Falls & Journey Behind the Falls"
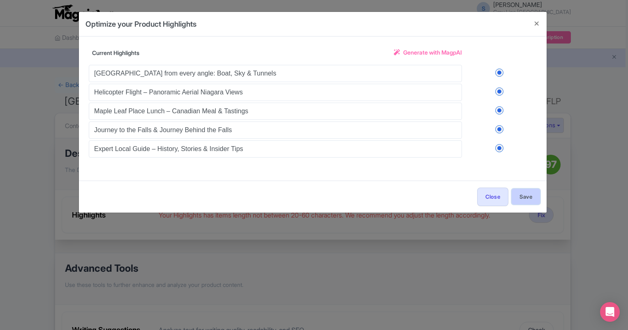
click at [519, 197] on button "Save" at bounding box center [526, 197] width 28 height 16
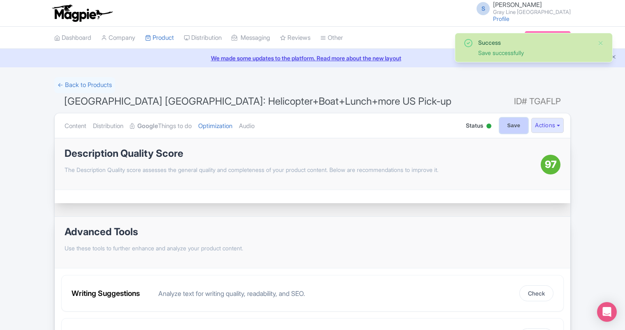
click at [512, 128] on input "Save" at bounding box center [513, 126] width 29 height 16
type input "Saving..."
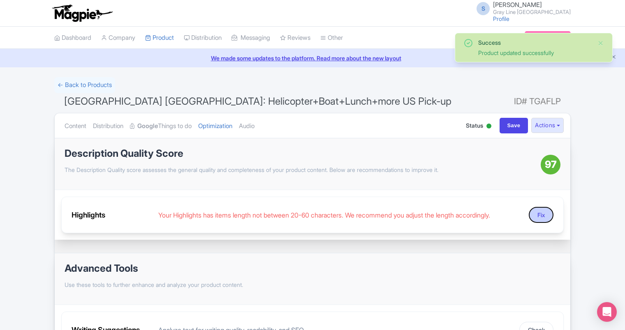
click at [543, 216] on button "Fix" at bounding box center [540, 215] width 25 height 16
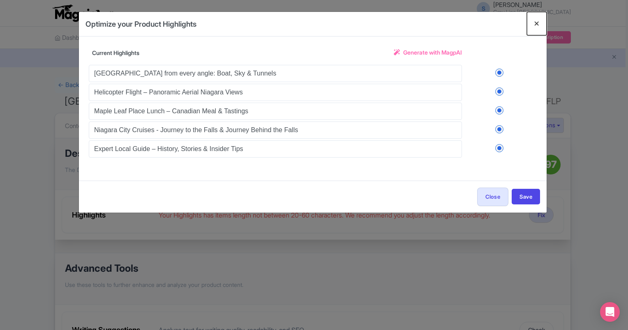
click at [535, 24] on button "Close" at bounding box center [537, 23] width 20 height 23
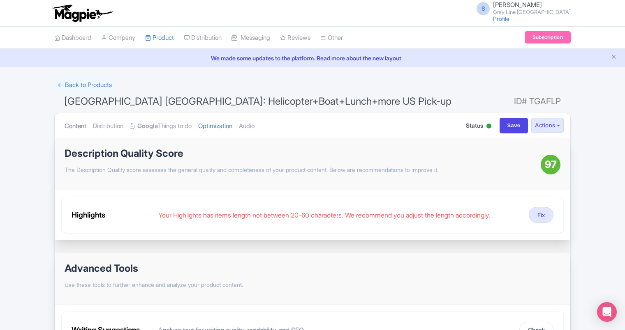
click at [76, 125] on link "Content" at bounding box center [76, 126] width 22 height 26
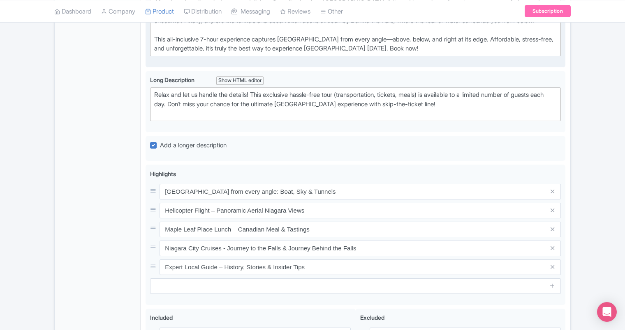
scroll to position [333, 0]
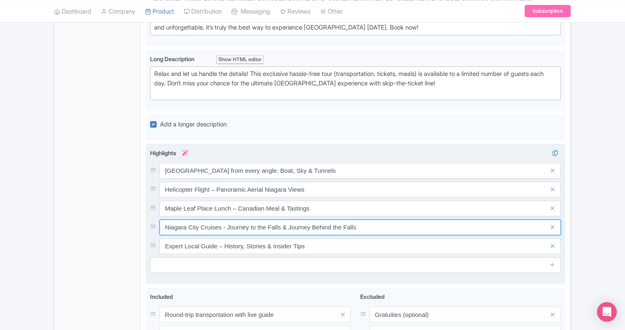
click at [184, 235] on input "Niagara City Cruises - Journey to the Falls & Journey Behind the Falls" at bounding box center [359, 228] width 401 height 16
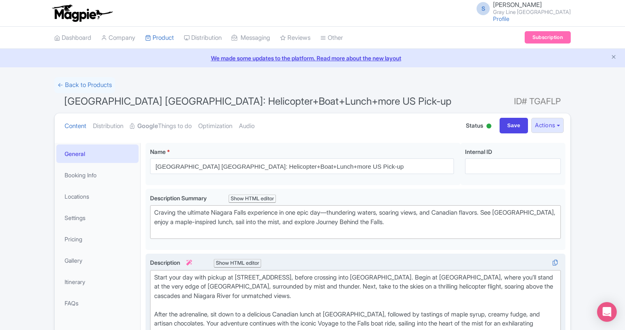
scroll to position [0, 0]
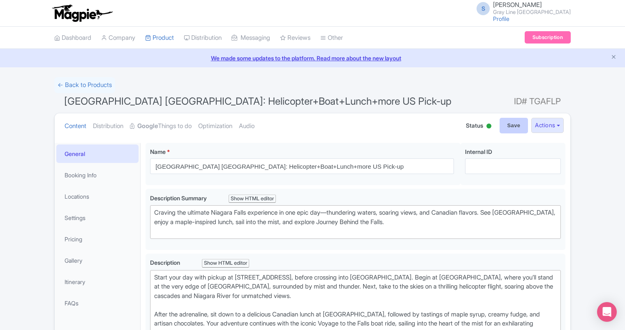
type input "Journey to the Falls & Journey Behind the Falls"
click at [513, 127] on input "Save" at bounding box center [513, 126] width 29 height 16
type input "Saving..."
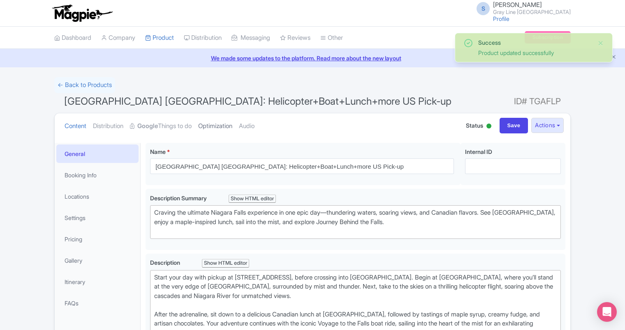
click at [224, 127] on link "Optimization" at bounding box center [215, 126] width 34 height 26
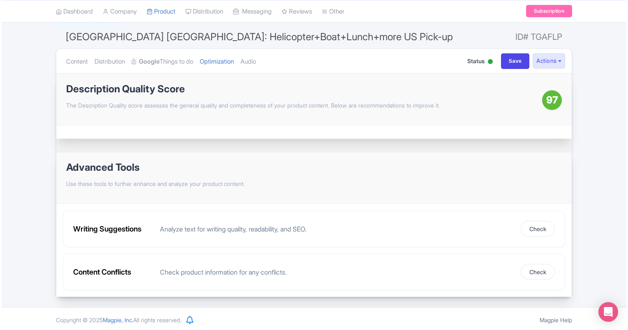
scroll to position [66, 0]
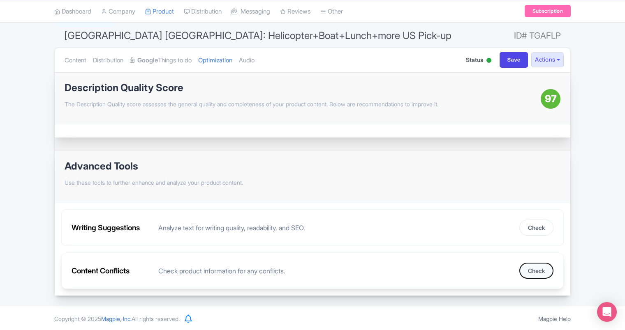
click at [524, 265] on button "Check" at bounding box center [536, 271] width 34 height 16
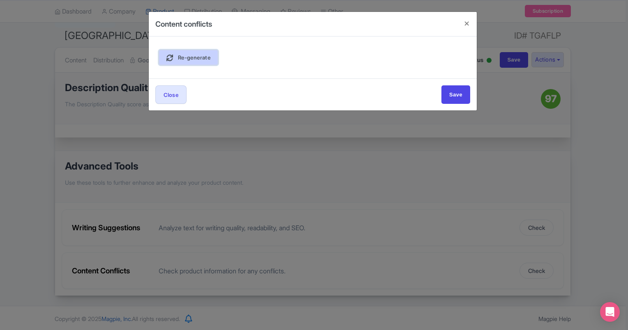
click at [212, 58] on link "Re-generate" at bounding box center [189, 58] width 60 height 16
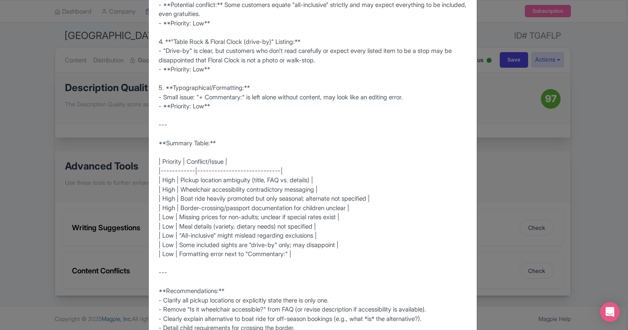
scroll to position [618, 0]
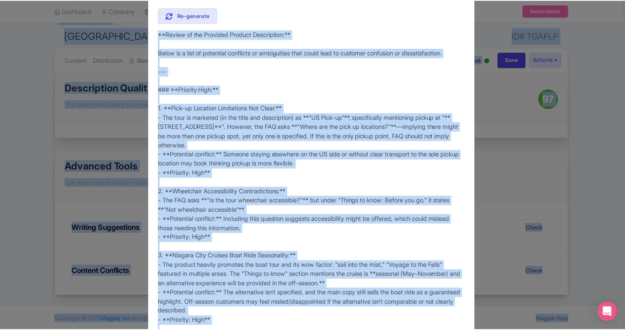
scroll to position [0, 0]
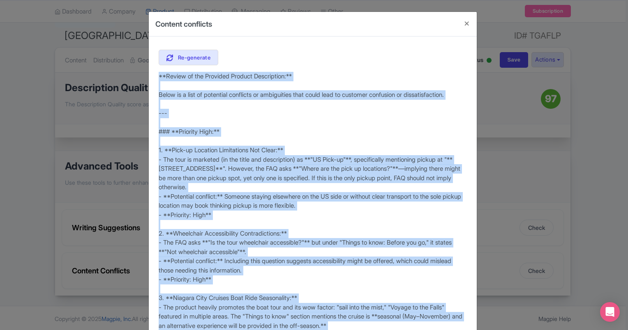
drag, startPoint x: 367, startPoint y: 273, endPoint x: 156, endPoint y: 75, distance: 289.8
copy div "**Loremi do sit Ametcons Adipisc Elitseddoei:** Tempo in u labo et doloremag al…"
drag, startPoint x: 465, startPoint y: 23, endPoint x: 483, endPoint y: 20, distance: 18.4
click at [465, 23] on button "Close" at bounding box center [467, 23] width 20 height 23
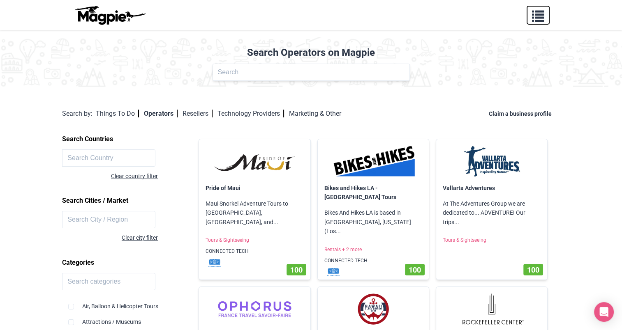
click at [537, 20] on span "button" at bounding box center [538, 14] width 12 height 12
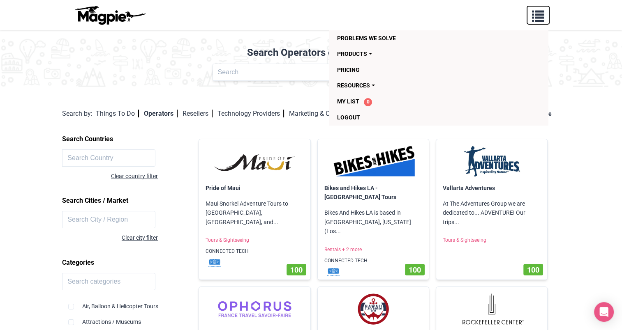
click at [539, 15] on span "button" at bounding box center [538, 14] width 12 height 12
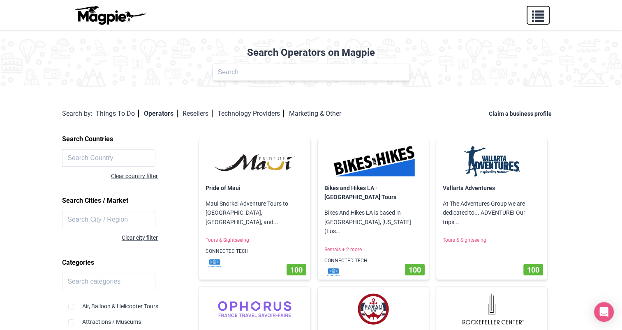
click at [539, 15] on span "button" at bounding box center [538, 14] width 12 height 12
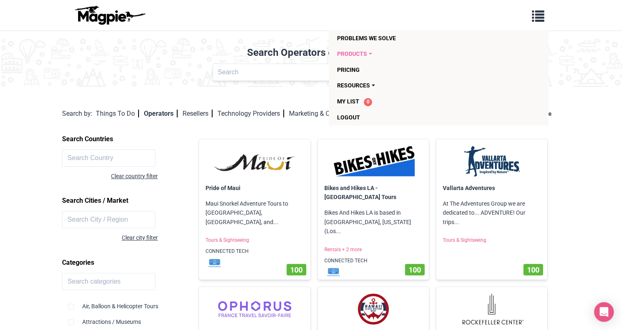
click at [358, 54] on link "Products" at bounding box center [391, 54] width 108 height 16
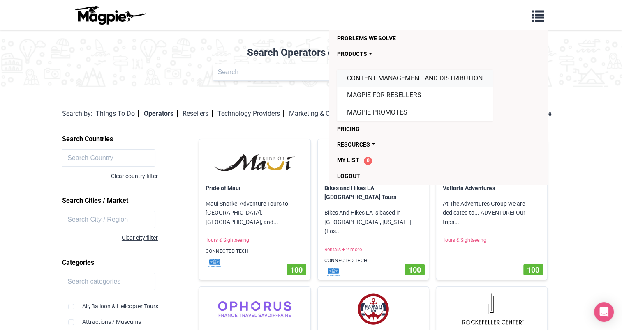
click at [378, 79] on link "Content Management and Distribution" at bounding box center [414, 78] width 155 height 17
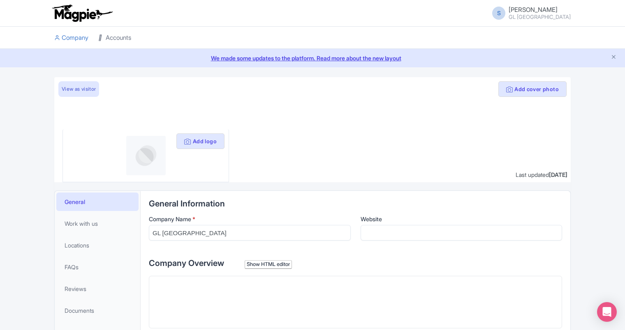
click at [115, 36] on link "Accounts" at bounding box center [114, 38] width 33 height 23
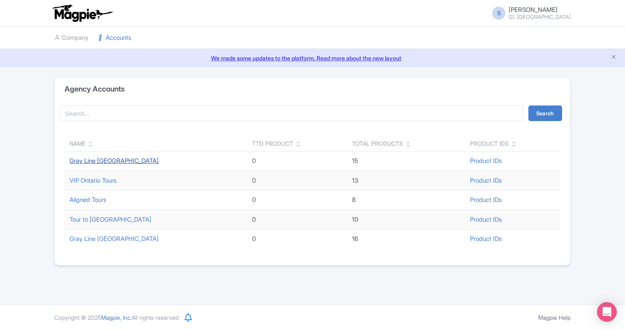
click at [106, 161] on link "Gray Line [GEOGRAPHIC_DATA]" at bounding box center [113, 161] width 89 height 8
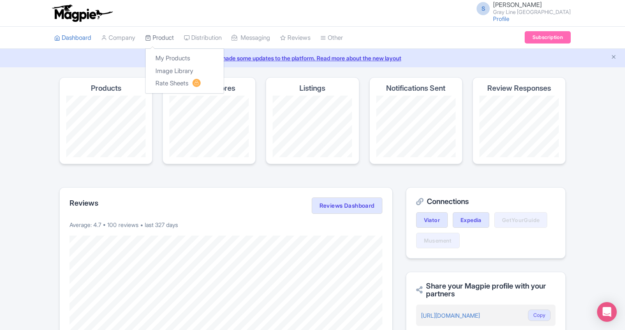
click at [172, 39] on link "Product" at bounding box center [159, 38] width 29 height 23
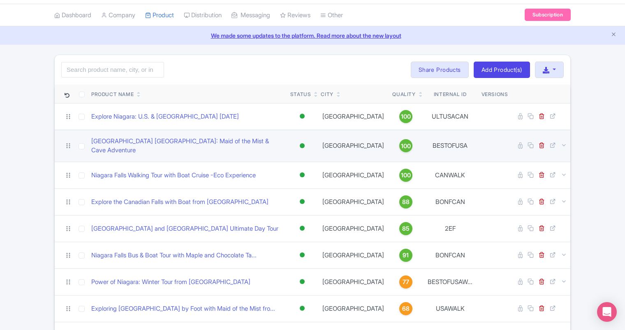
scroll to position [52, 0]
